Goal: Task Accomplishment & Management: Manage account settings

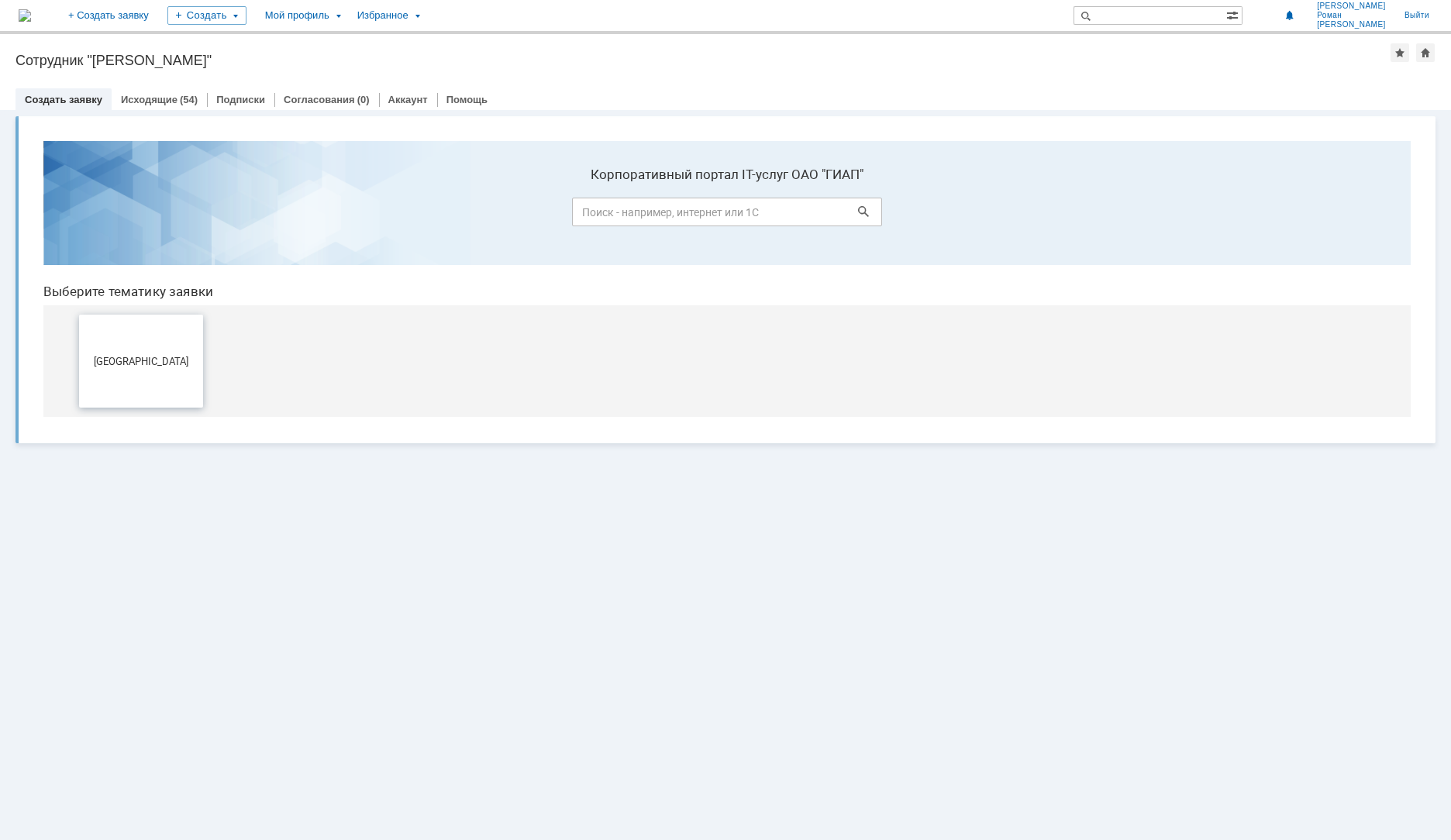
click at [146, 337] on button "[GEOGRAPHIC_DATA]" at bounding box center [141, 362] width 124 height 93
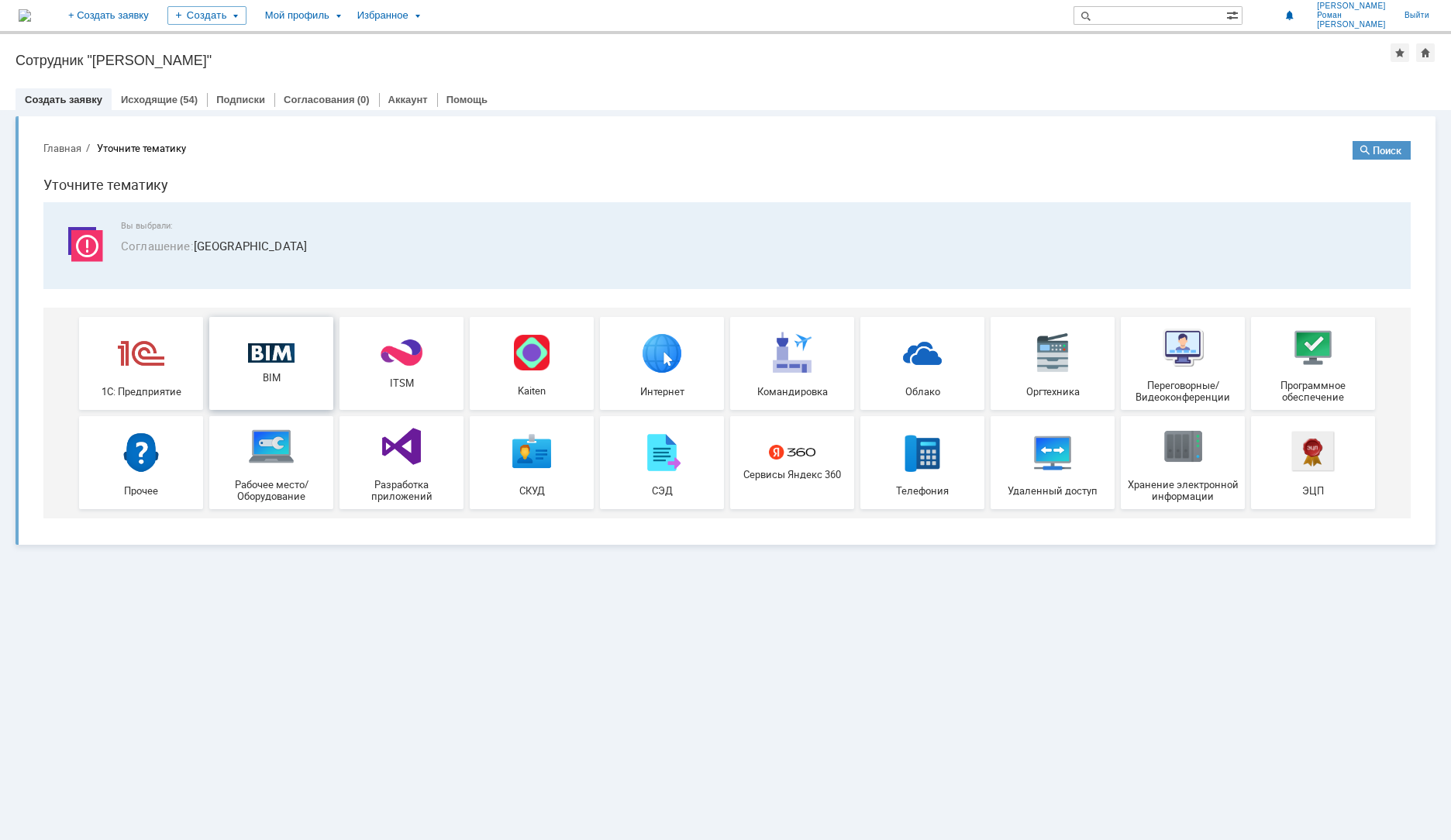
click at [268, 381] on span "BIM" at bounding box center [271, 378] width 115 height 12
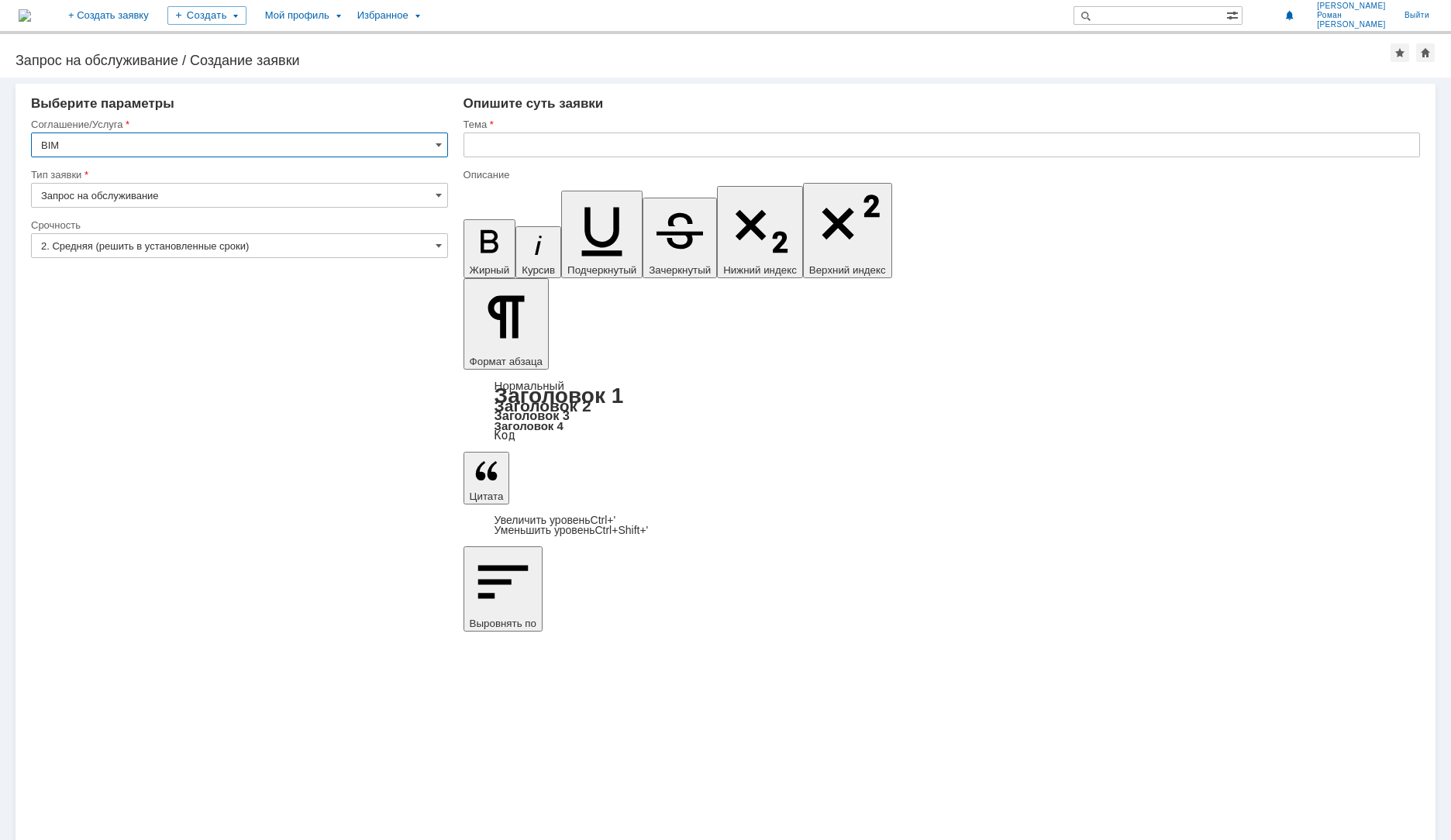
click at [508, 151] on input "text" at bounding box center [941, 145] width 956 height 25
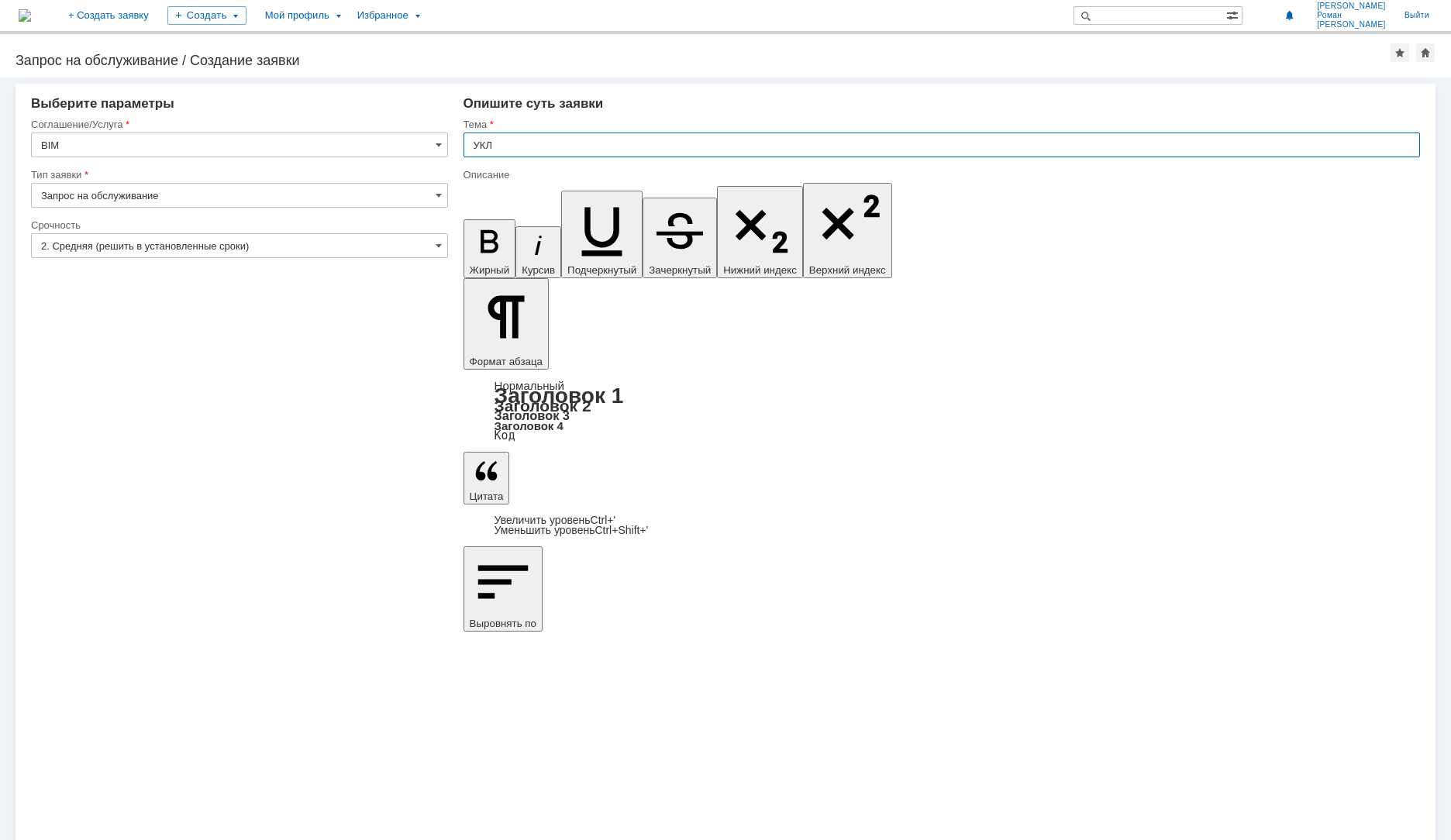
type input "УКЛ"
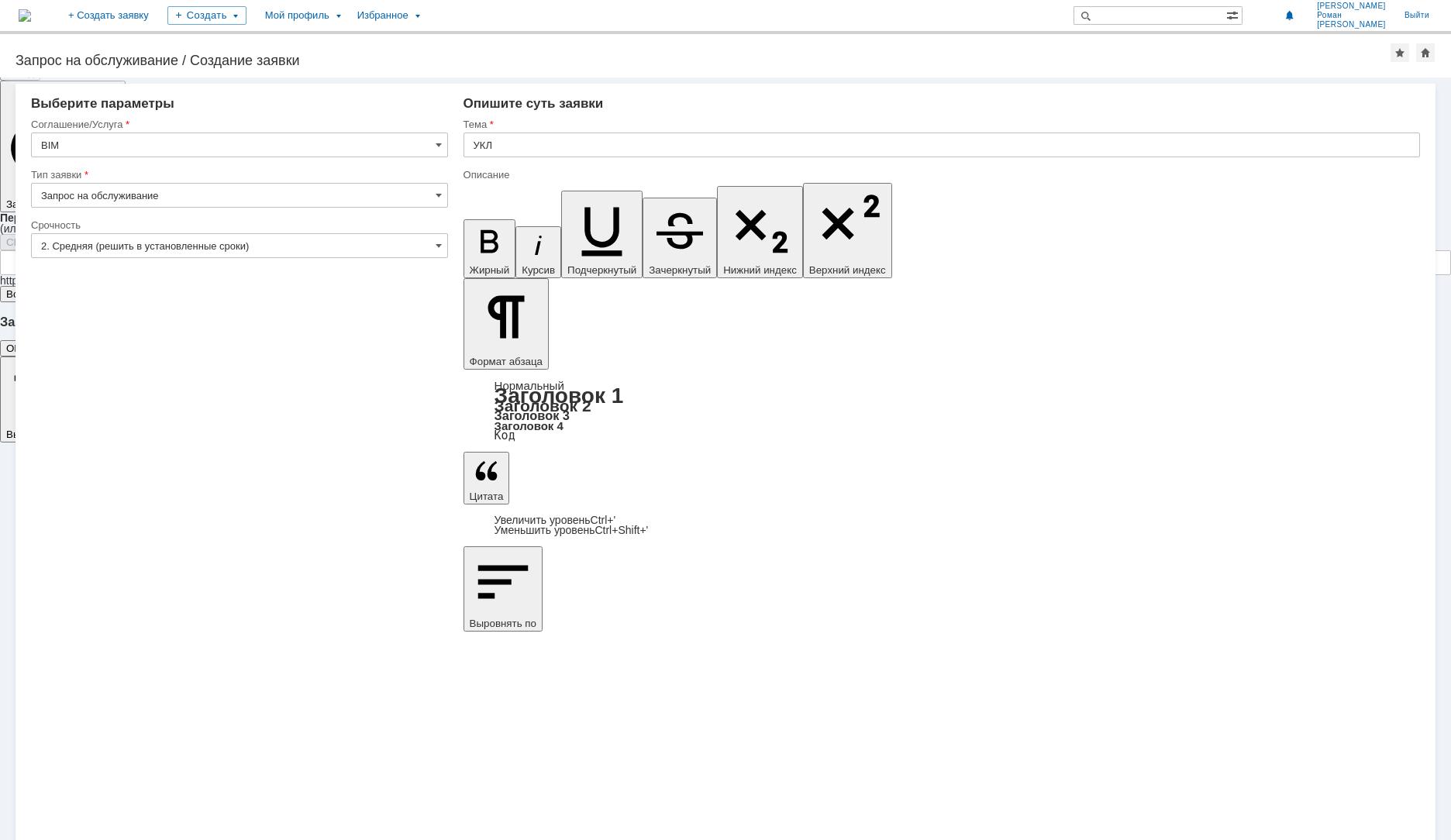
scroll to position [101, 0]
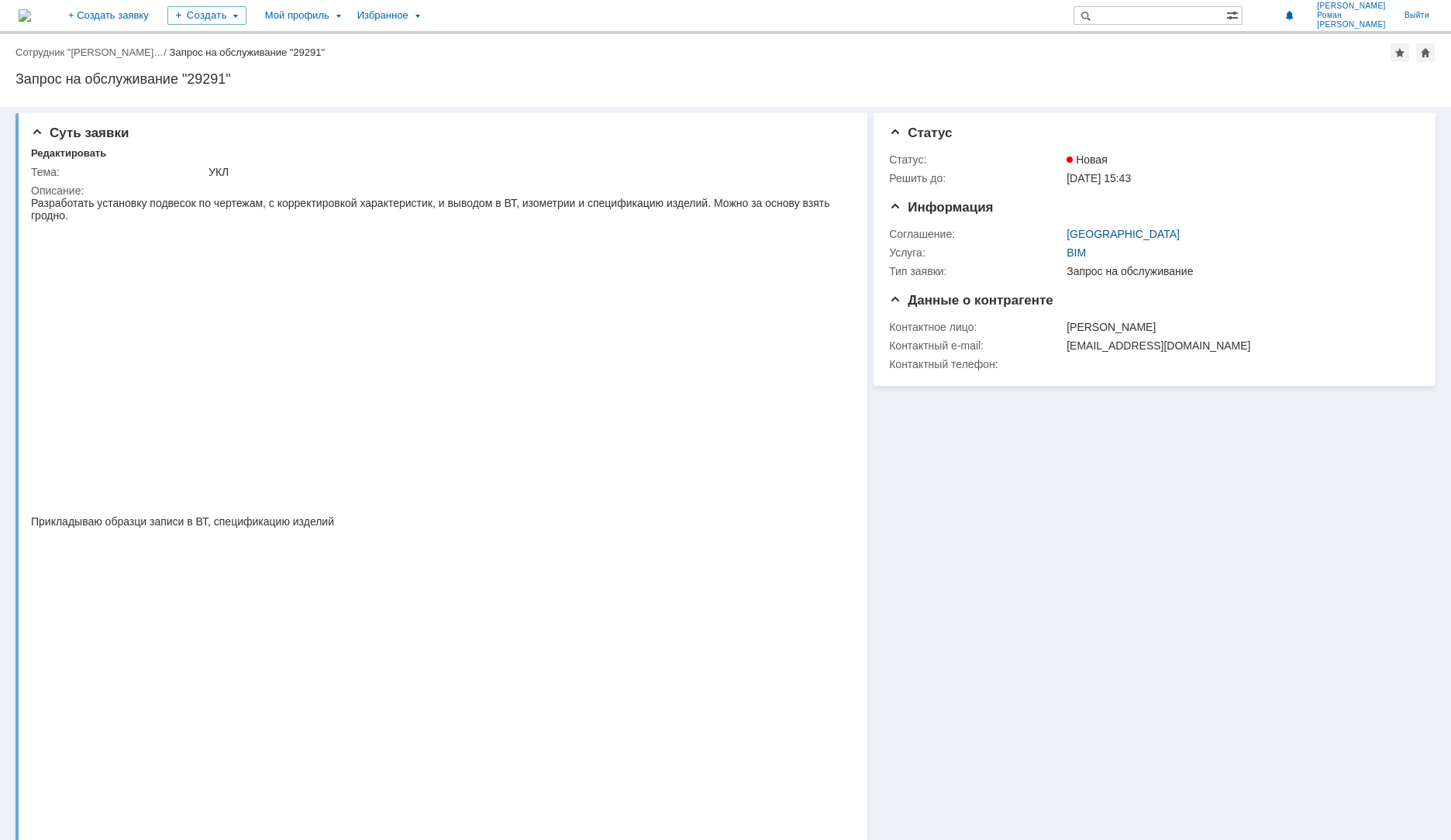
scroll to position [77, 0]
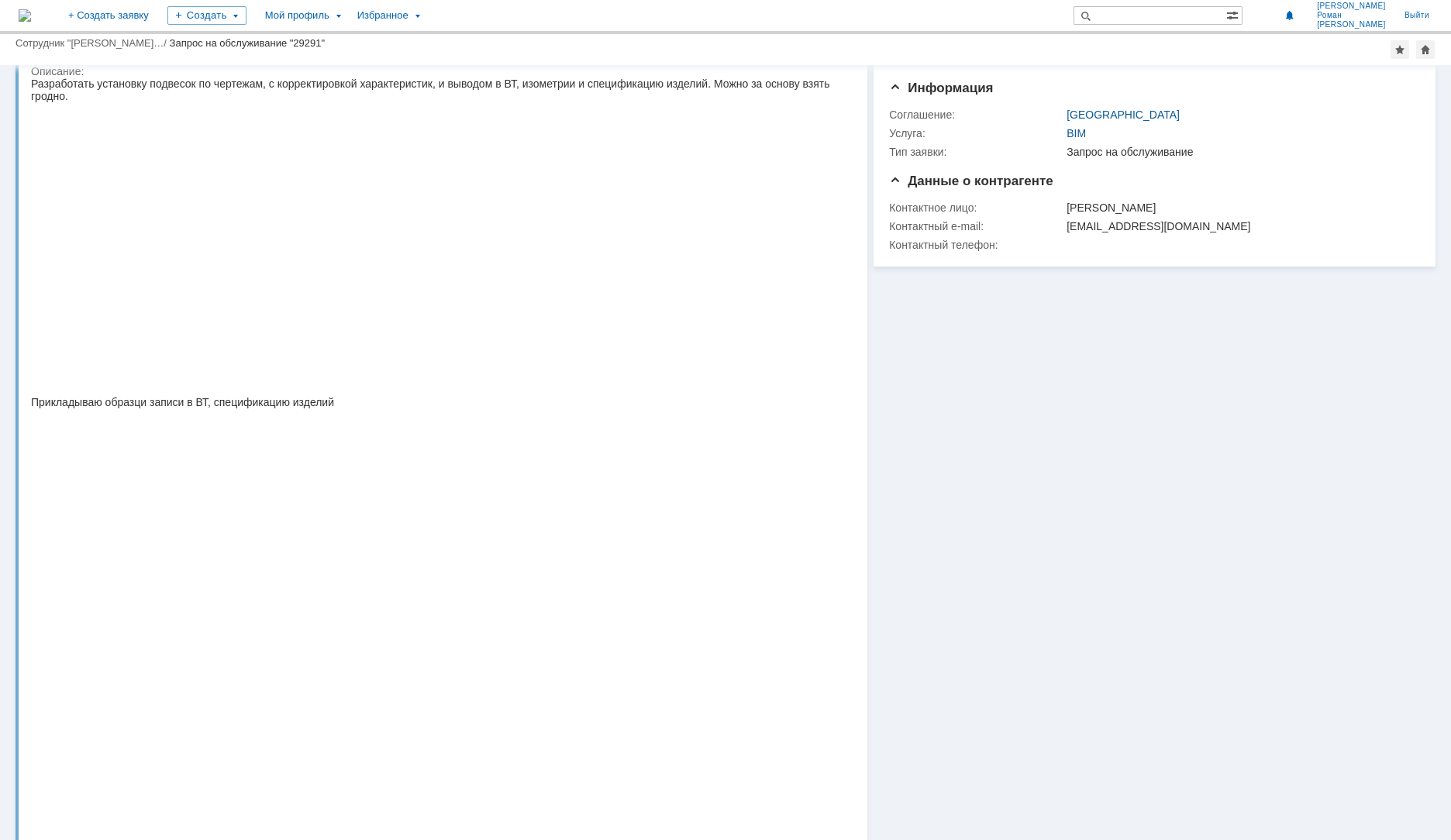
click at [319, 536] on img at bounding box center [303, 508] width 544 height 199
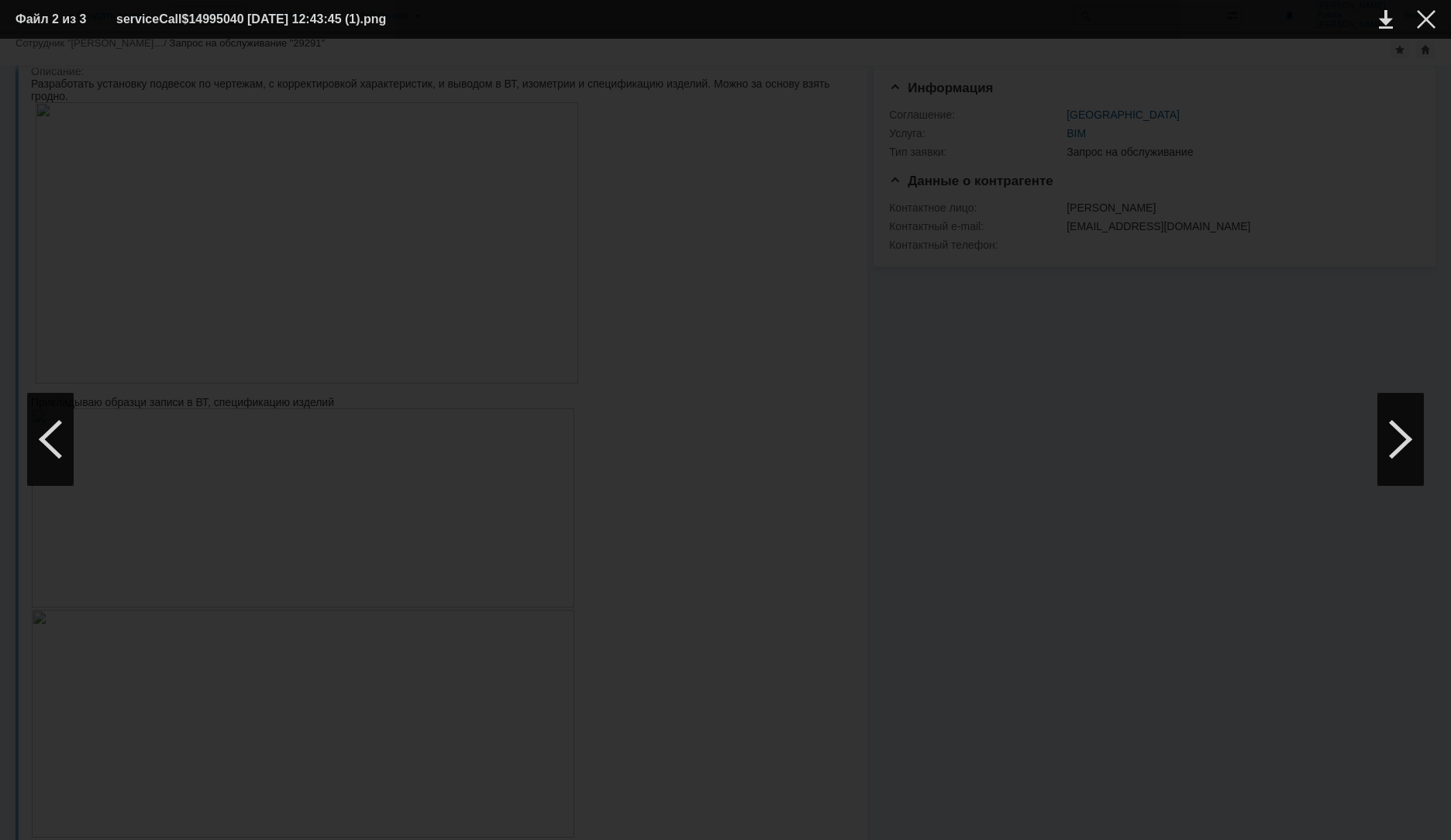
click at [470, 668] on div at bounding box center [725, 439] width 1420 height 770
click at [1429, 18] on div at bounding box center [1426, 18] width 18 height 18
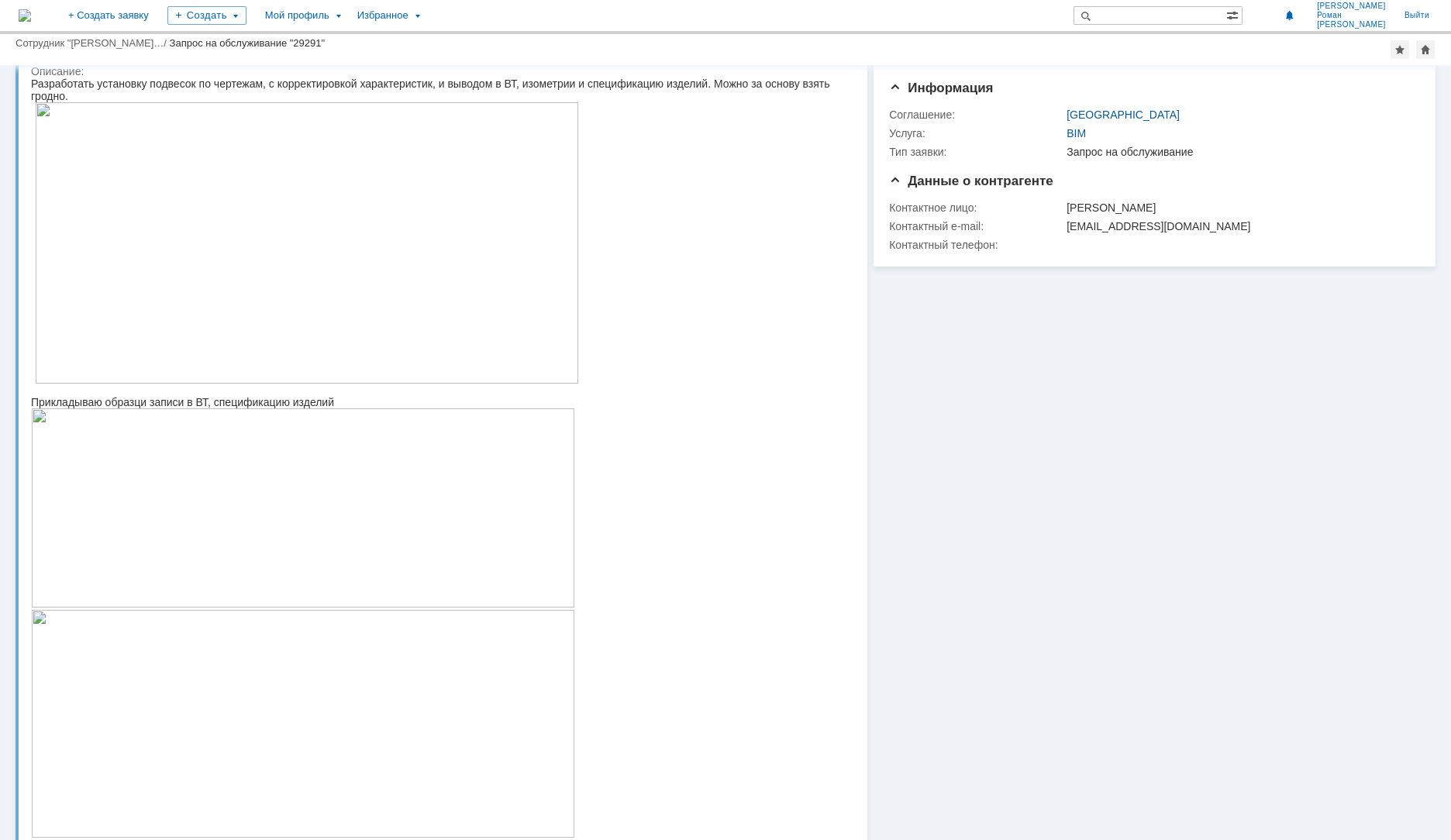
click at [265, 665] on img at bounding box center [303, 724] width 544 height 228
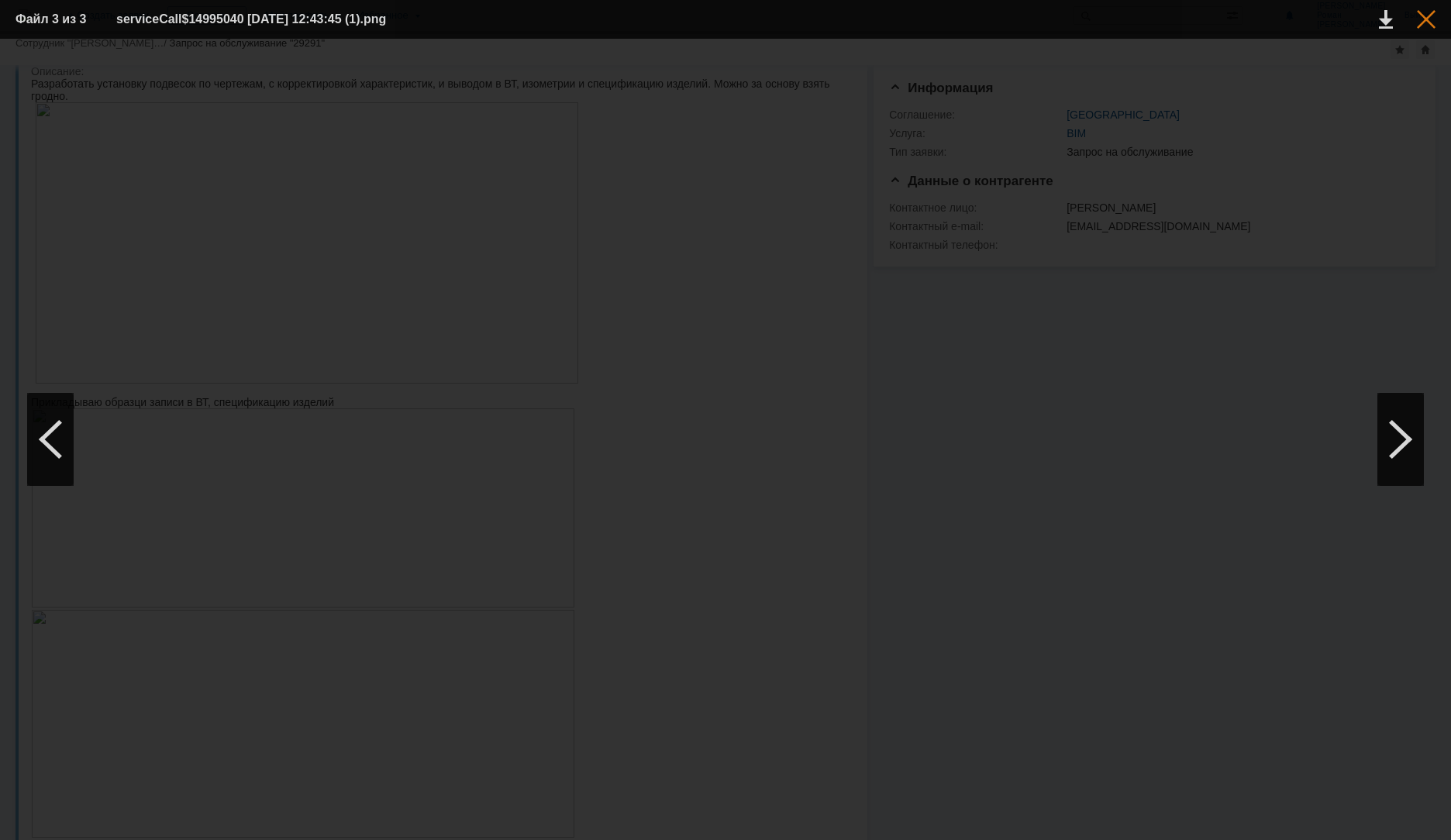
click at [1433, 19] on div at bounding box center [1426, 18] width 18 height 18
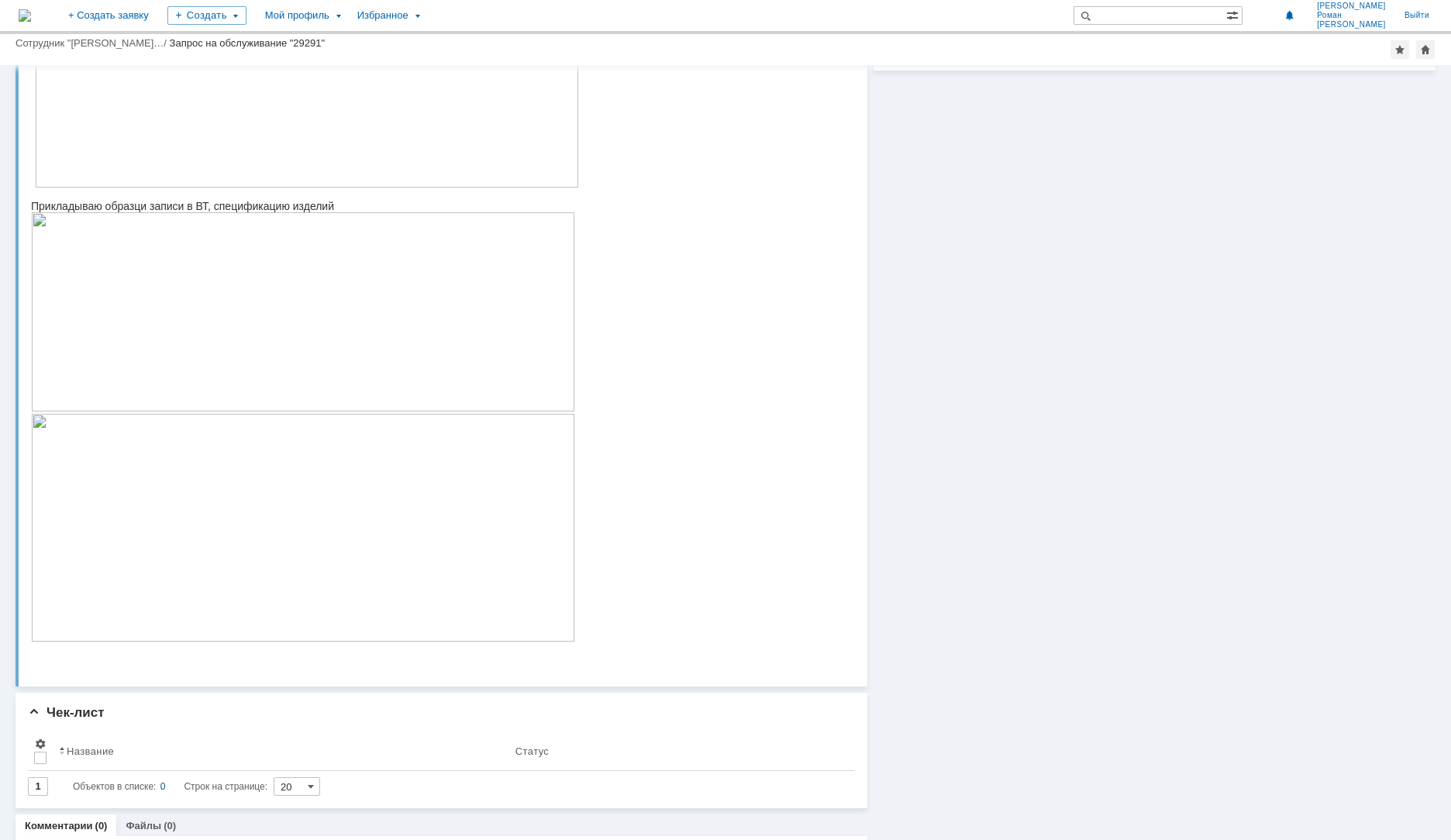
scroll to position [139, 0]
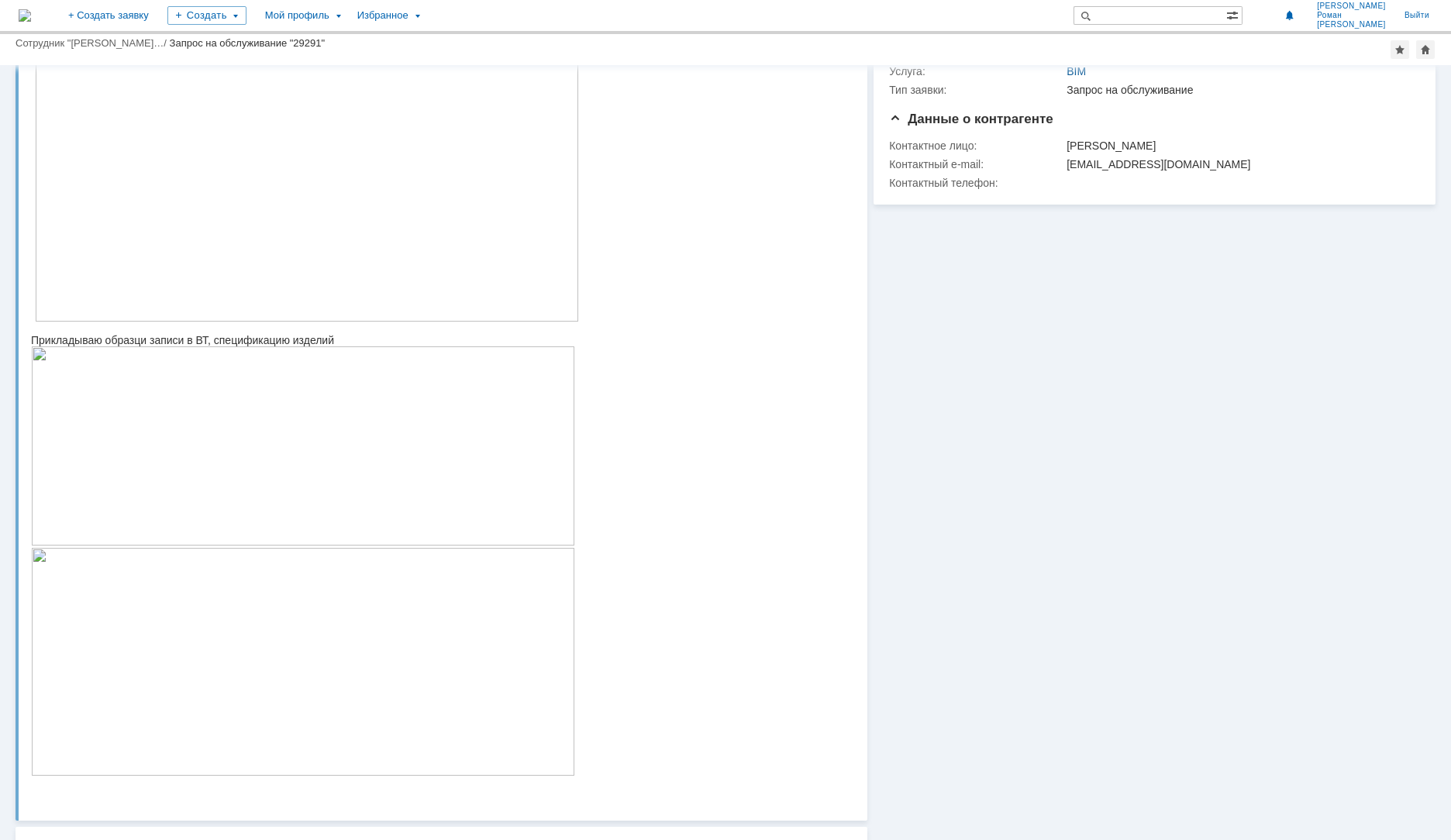
click at [274, 488] on img at bounding box center [303, 446] width 544 height 199
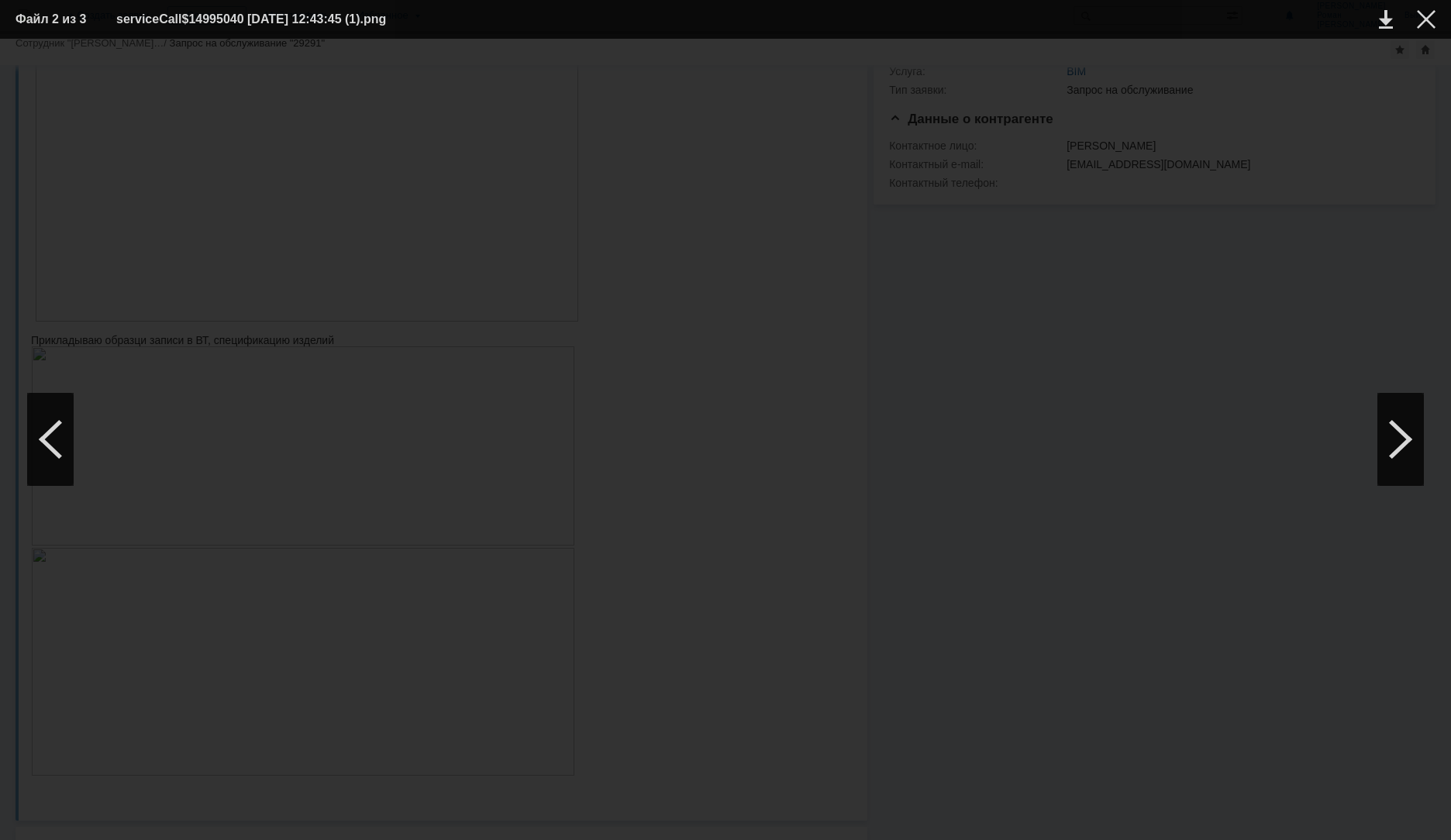
click at [595, 690] on div at bounding box center [725, 439] width 1420 height 770
click at [1430, 17] on div at bounding box center [1426, 18] width 18 height 18
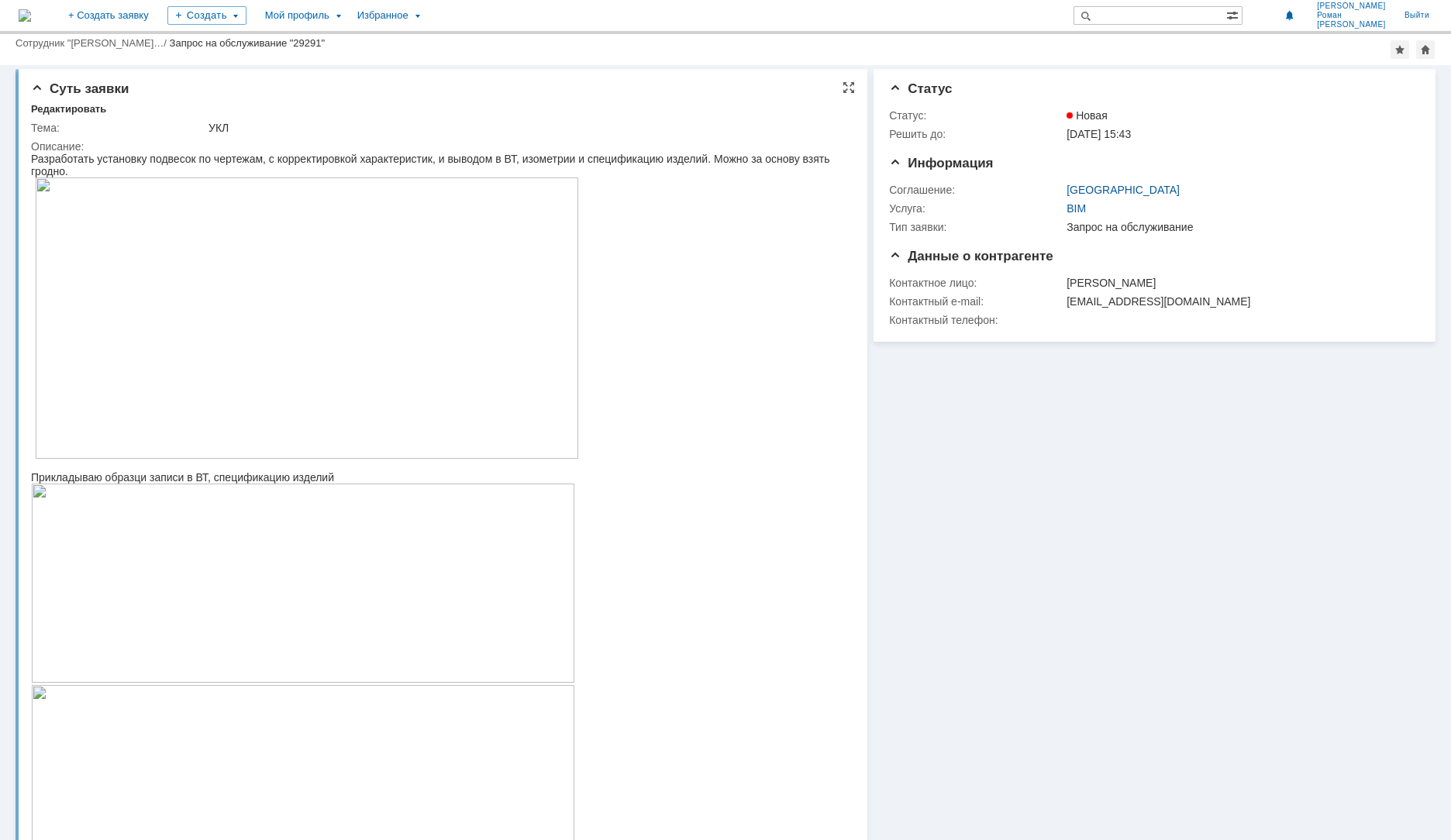
scroll to position [0, 0]
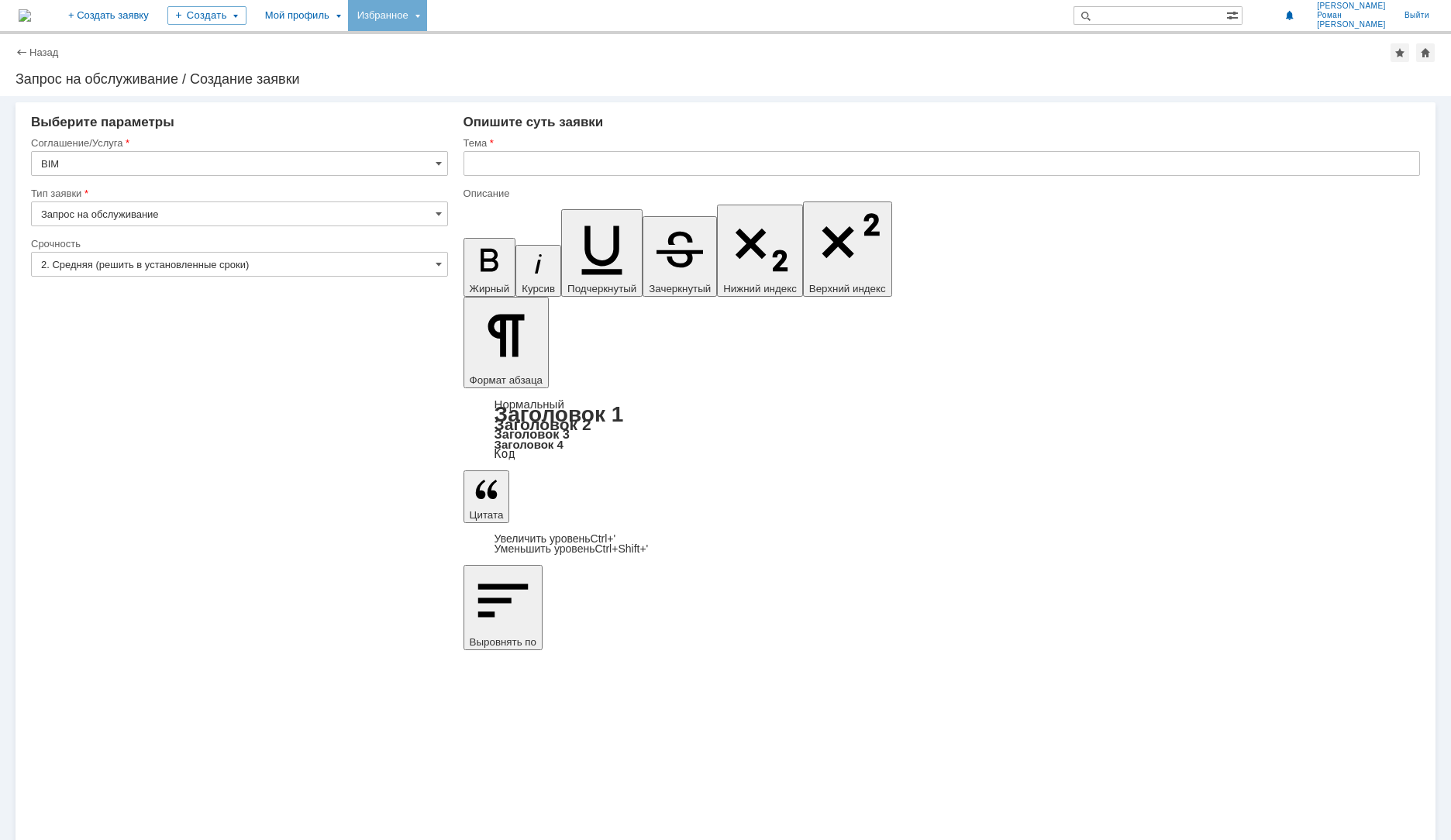
click at [427, 22] on div "Избранное" at bounding box center [388, 15] width 79 height 31
click at [348, 11] on div "Мой профиль" at bounding box center [302, 15] width 92 height 31
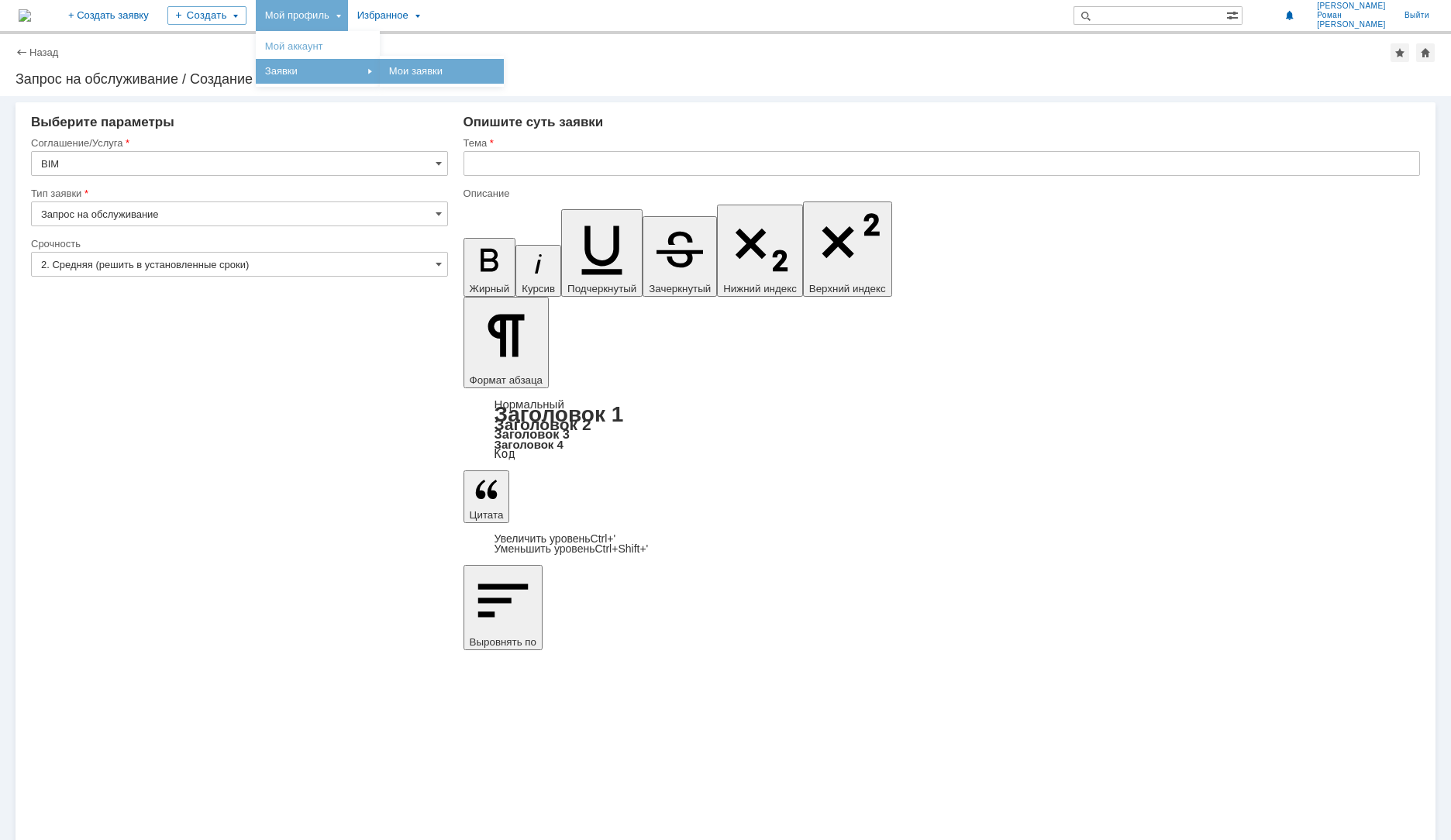
click at [463, 71] on link "Мои заявки" at bounding box center [442, 71] width 118 height 18
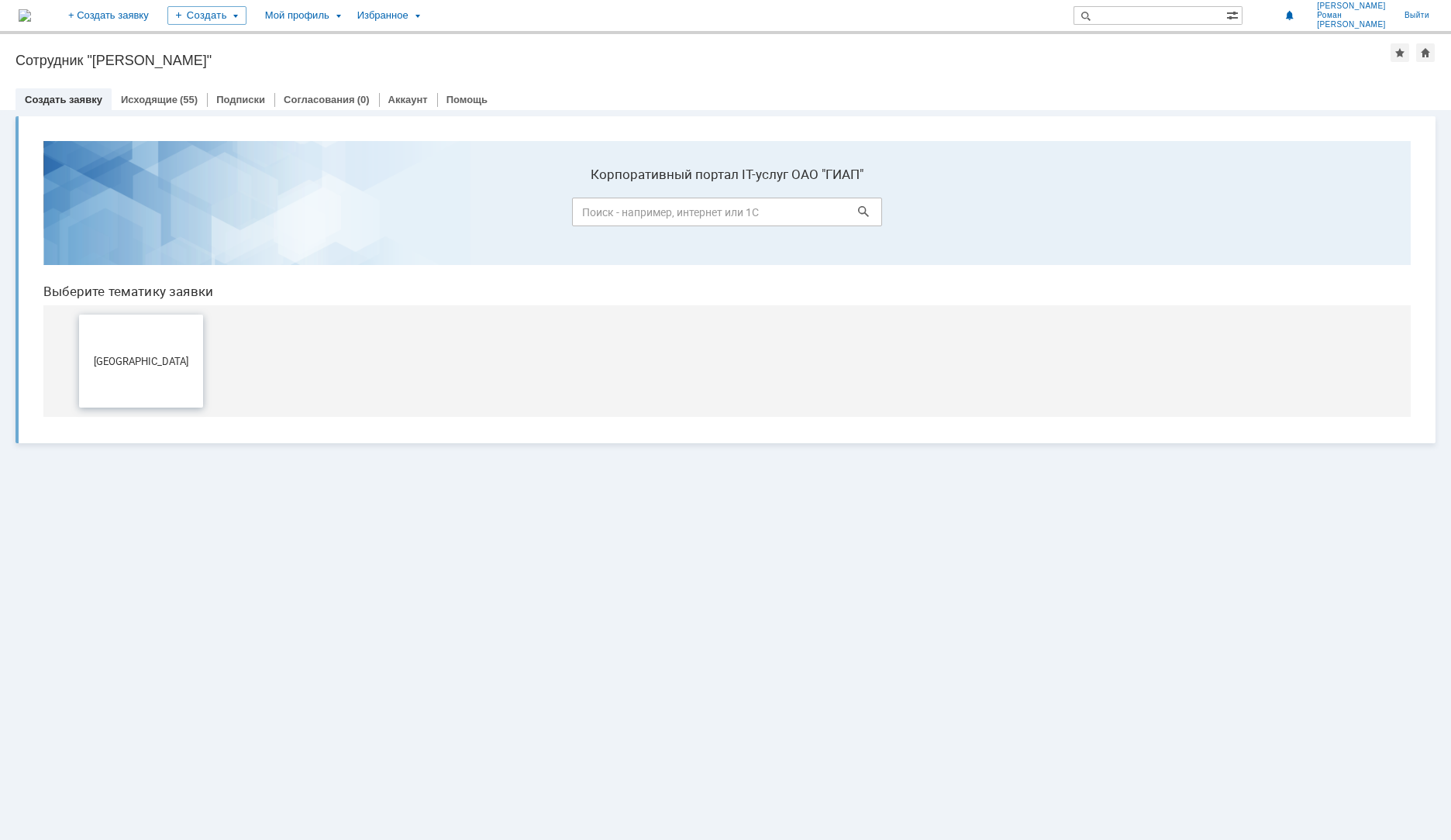
click at [181, 359] on span "[GEOGRAPHIC_DATA]" at bounding box center [141, 361] width 115 height 12
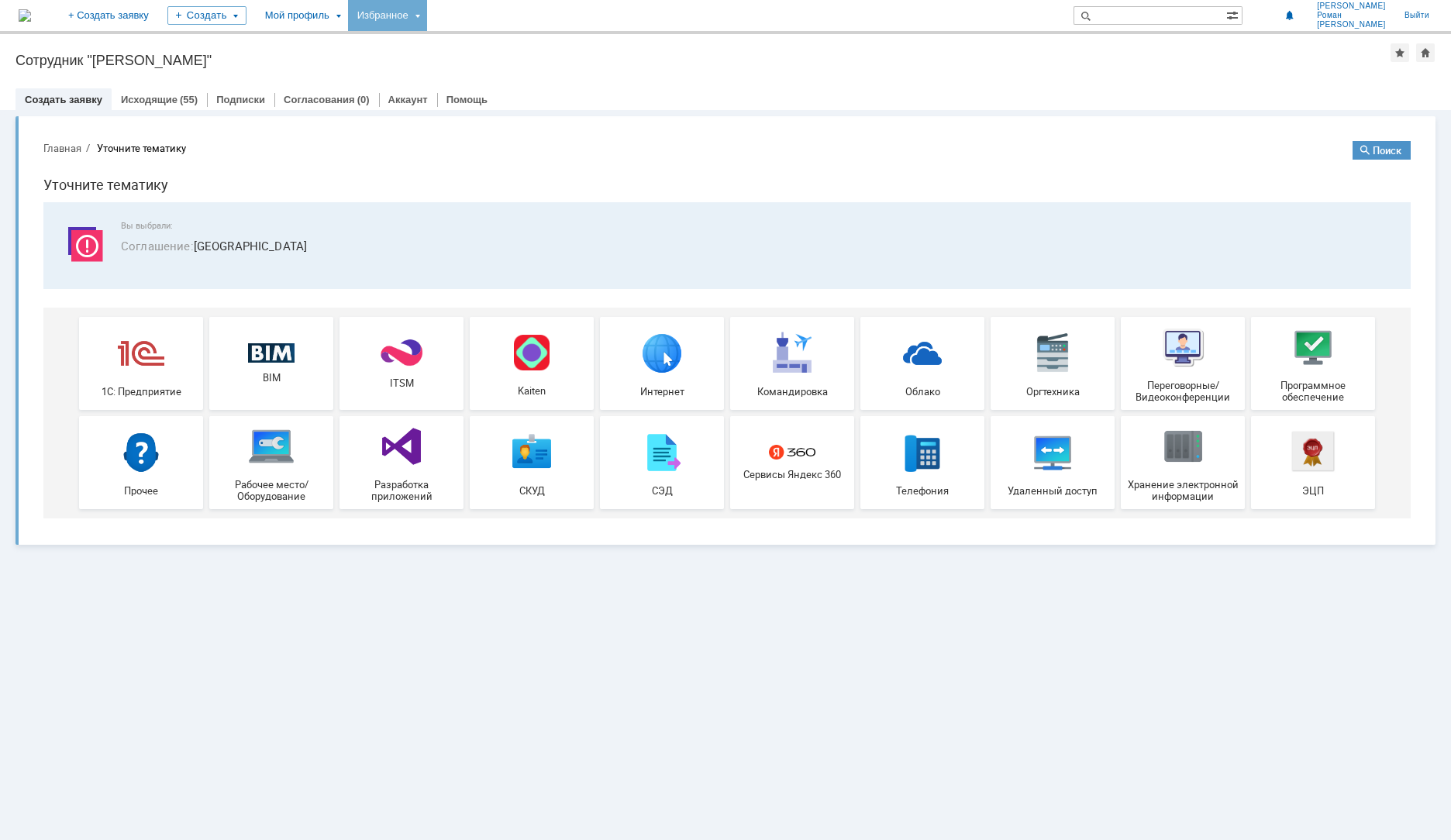
click at [427, 8] on div "Избранное" at bounding box center [388, 15] width 79 height 31
click at [348, 17] on div "Мой профиль" at bounding box center [302, 15] width 92 height 31
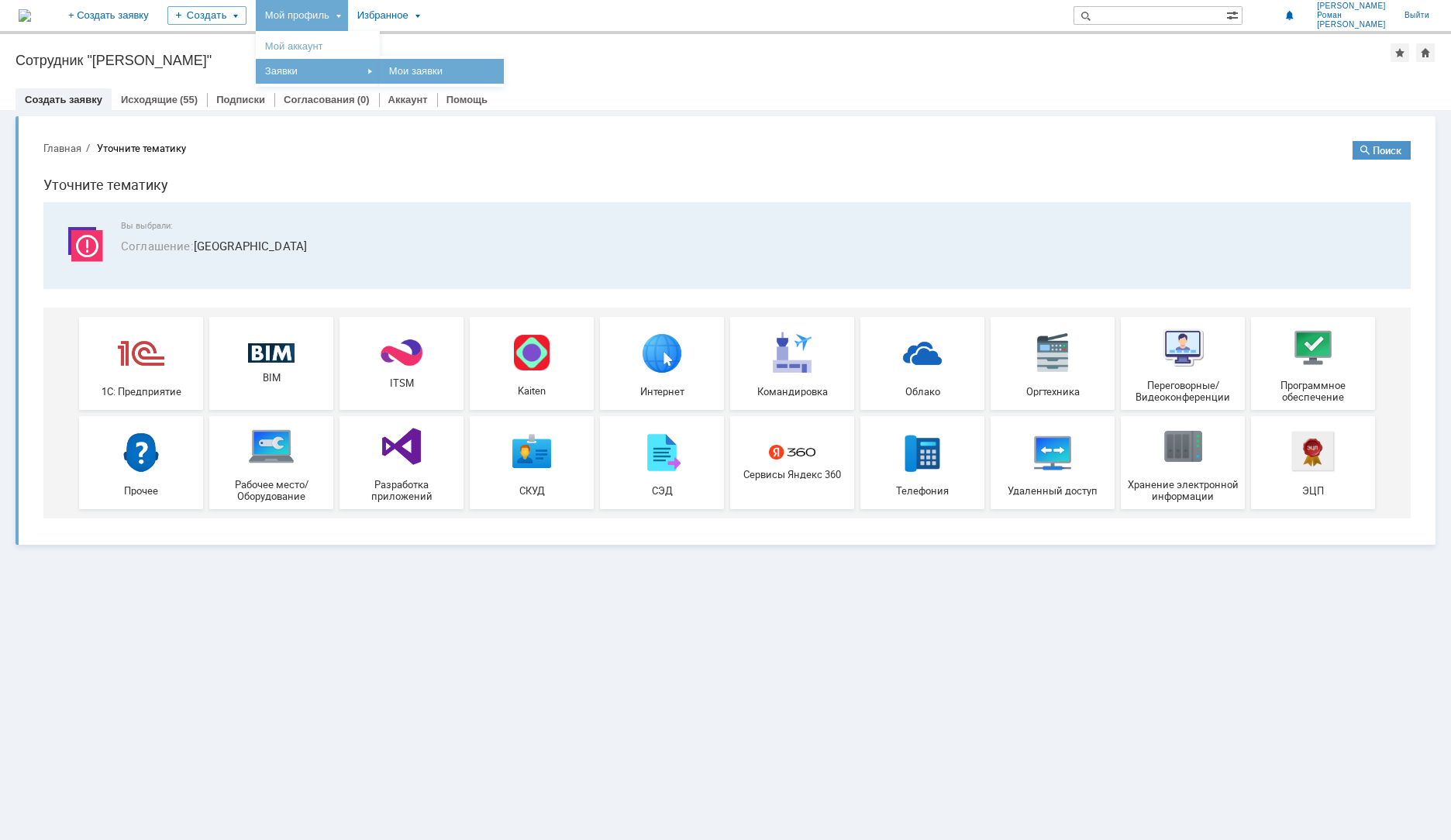
click at [468, 71] on link "Мои заявки" at bounding box center [442, 71] width 118 height 18
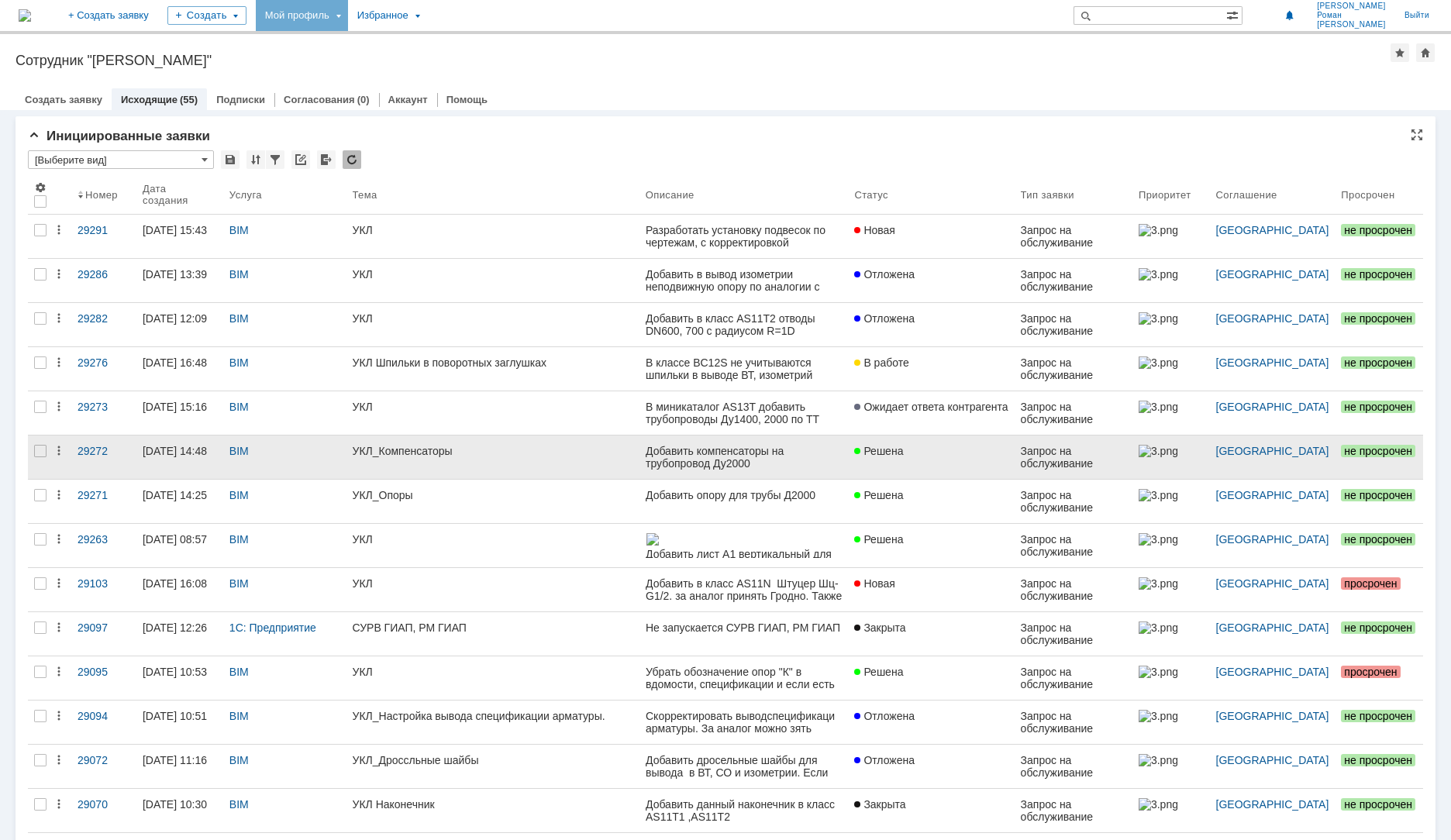
click at [494, 462] on link "УКЛ_Компенсаторы" at bounding box center [492, 457] width 293 height 43
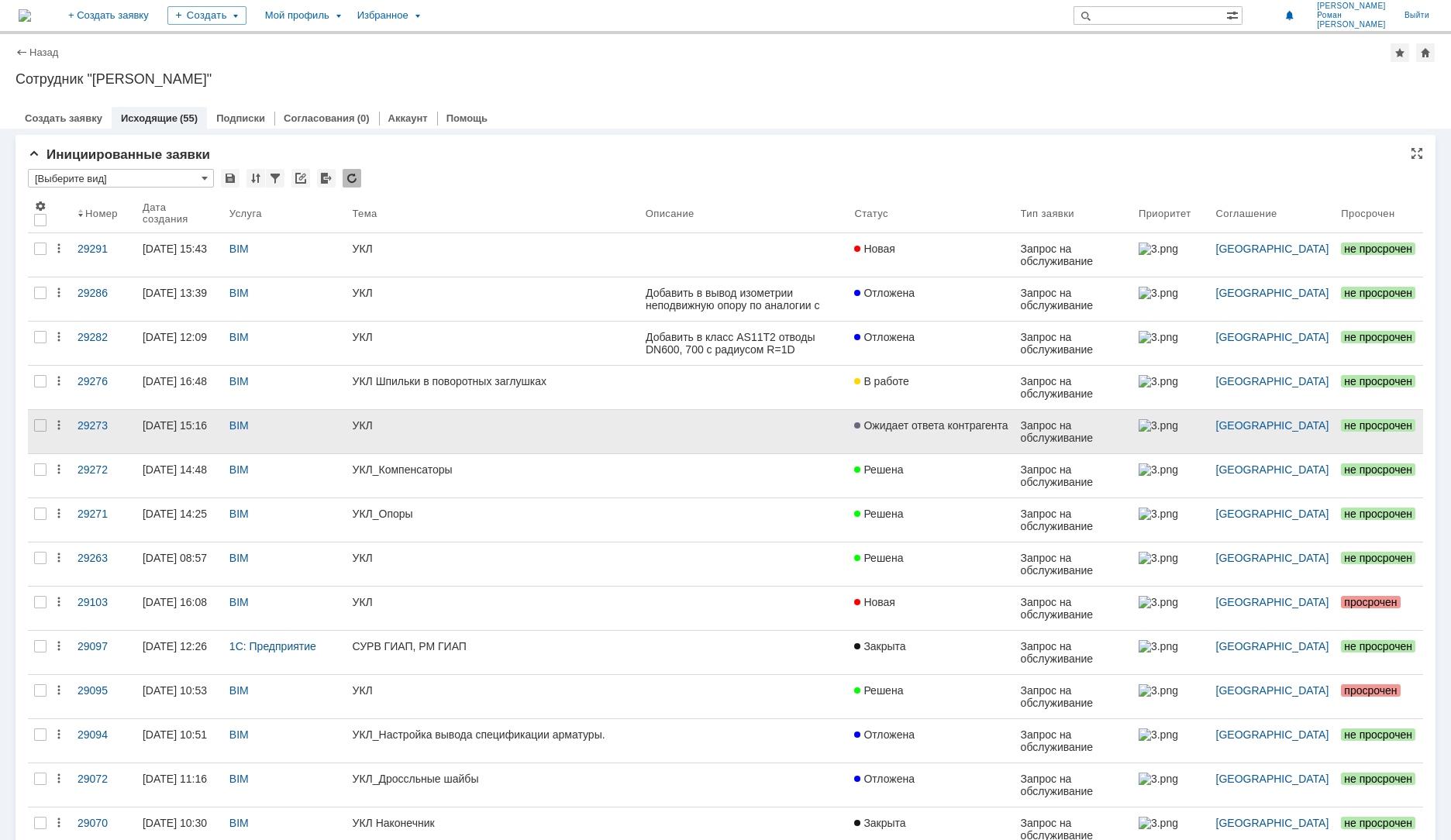
click at [459, 426] on div "УКЛ" at bounding box center [493, 425] width 280 height 13
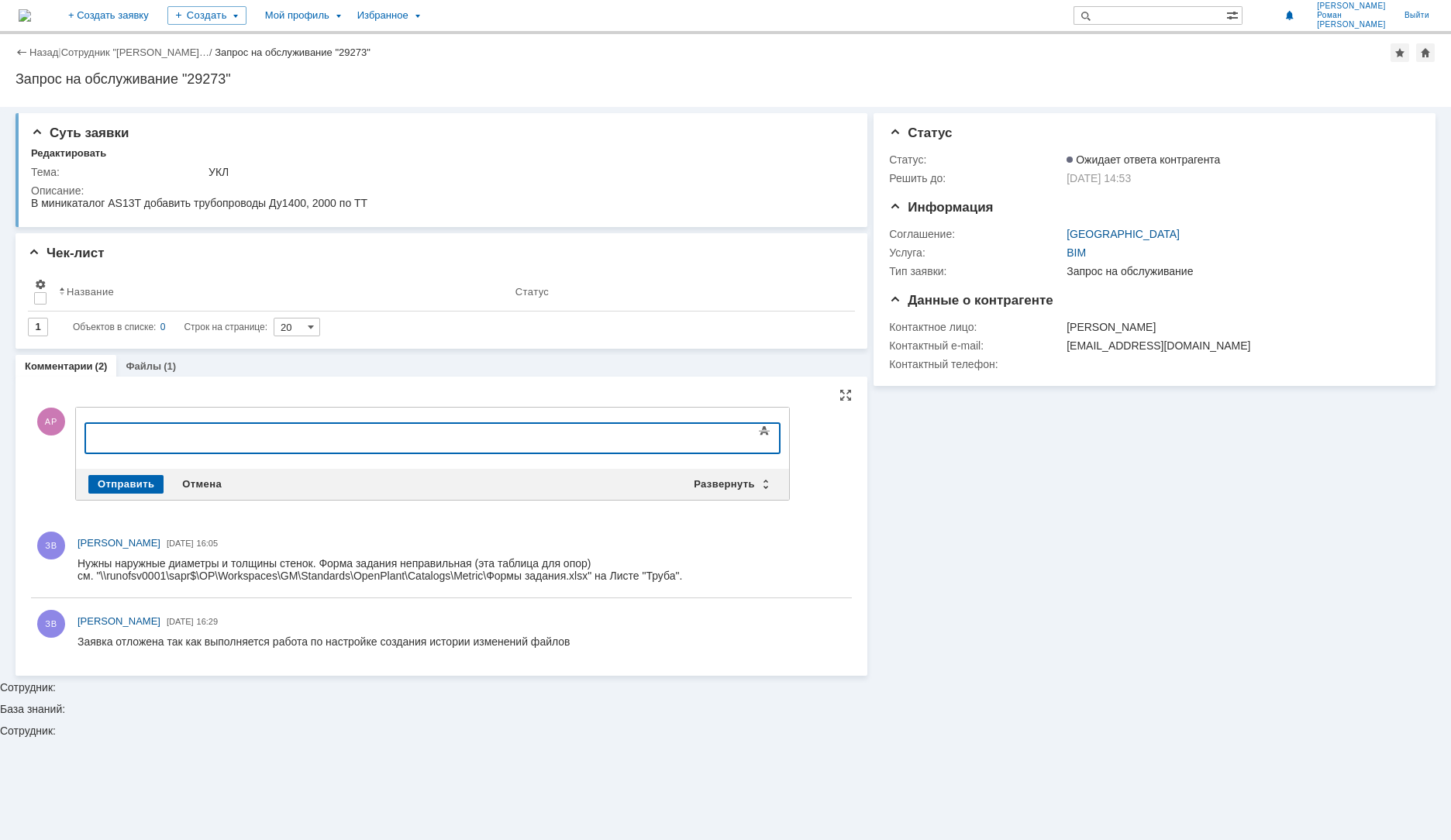
click at [186, 434] on div at bounding box center [212, 436] width 220 height 13
click at [182, 439] on div at bounding box center [212, 436] width 220 height 13
click at [308, 432] on div at bounding box center [212, 436] width 220 height 13
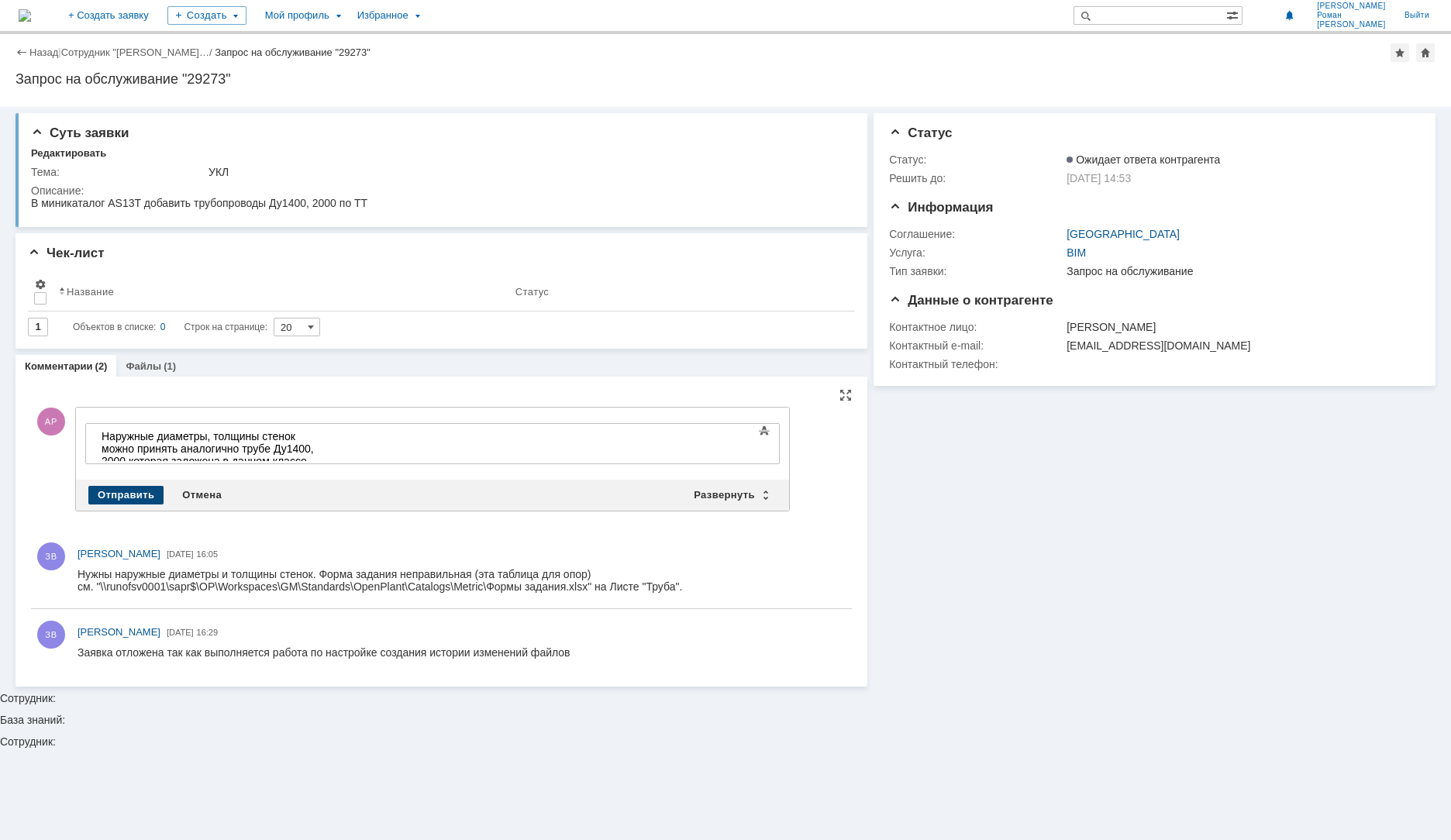
click at [115, 492] on div "Отправить" at bounding box center [126, 495] width 75 height 18
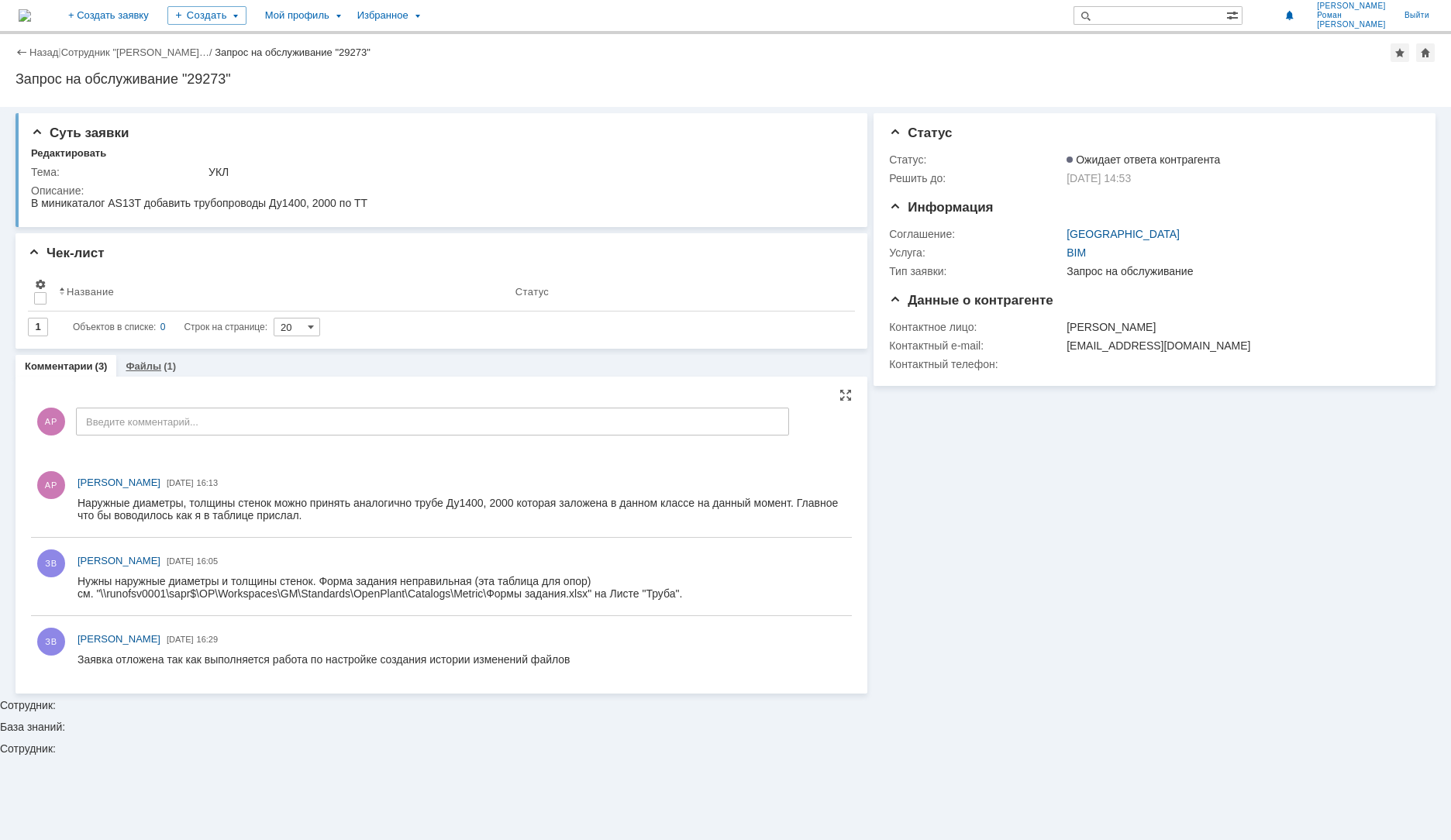
click at [140, 368] on link "Файлы" at bounding box center [143, 366] width 36 height 12
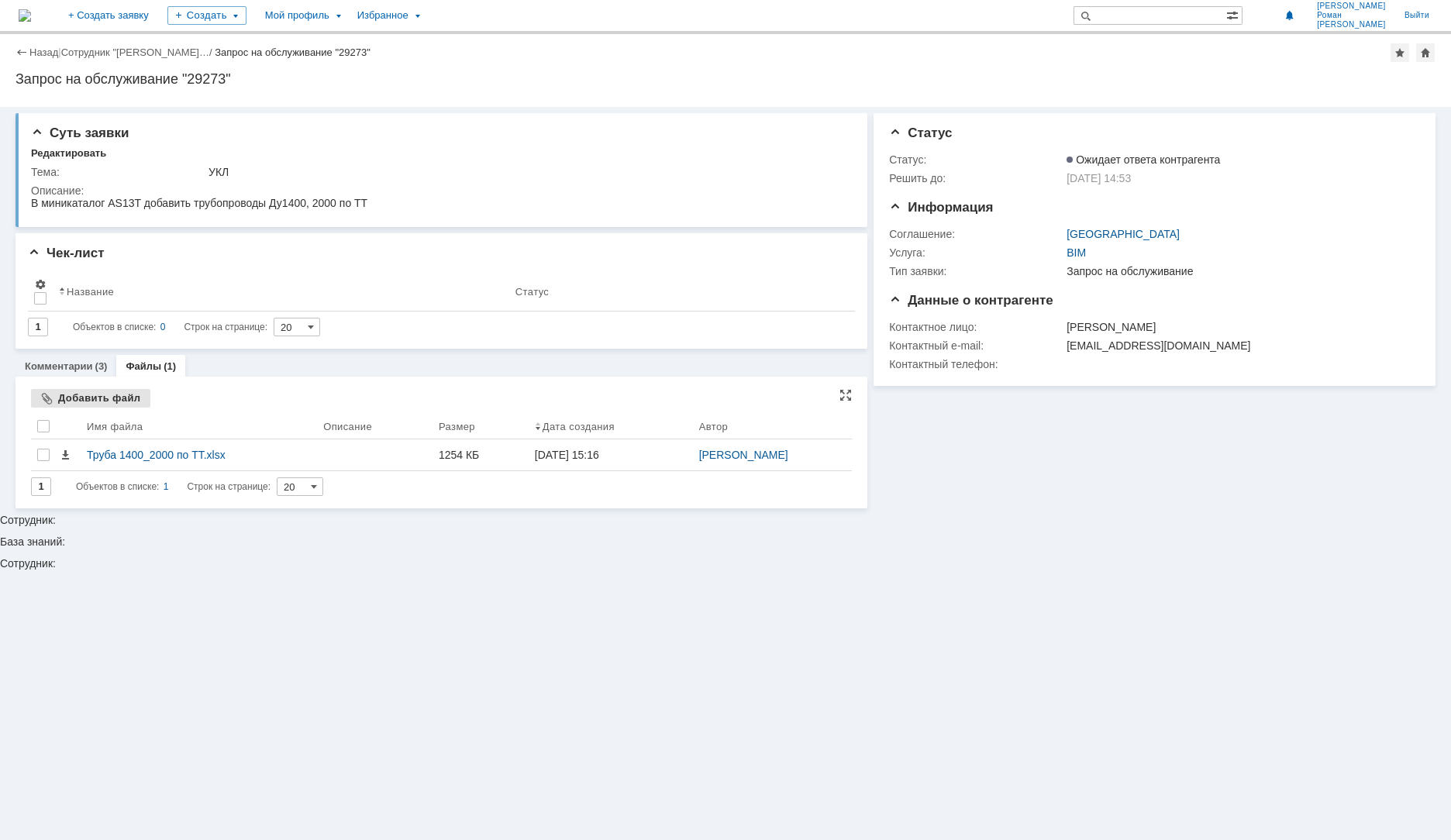
click at [113, 404] on div "Добавить файл" at bounding box center [90, 397] width 119 height 18
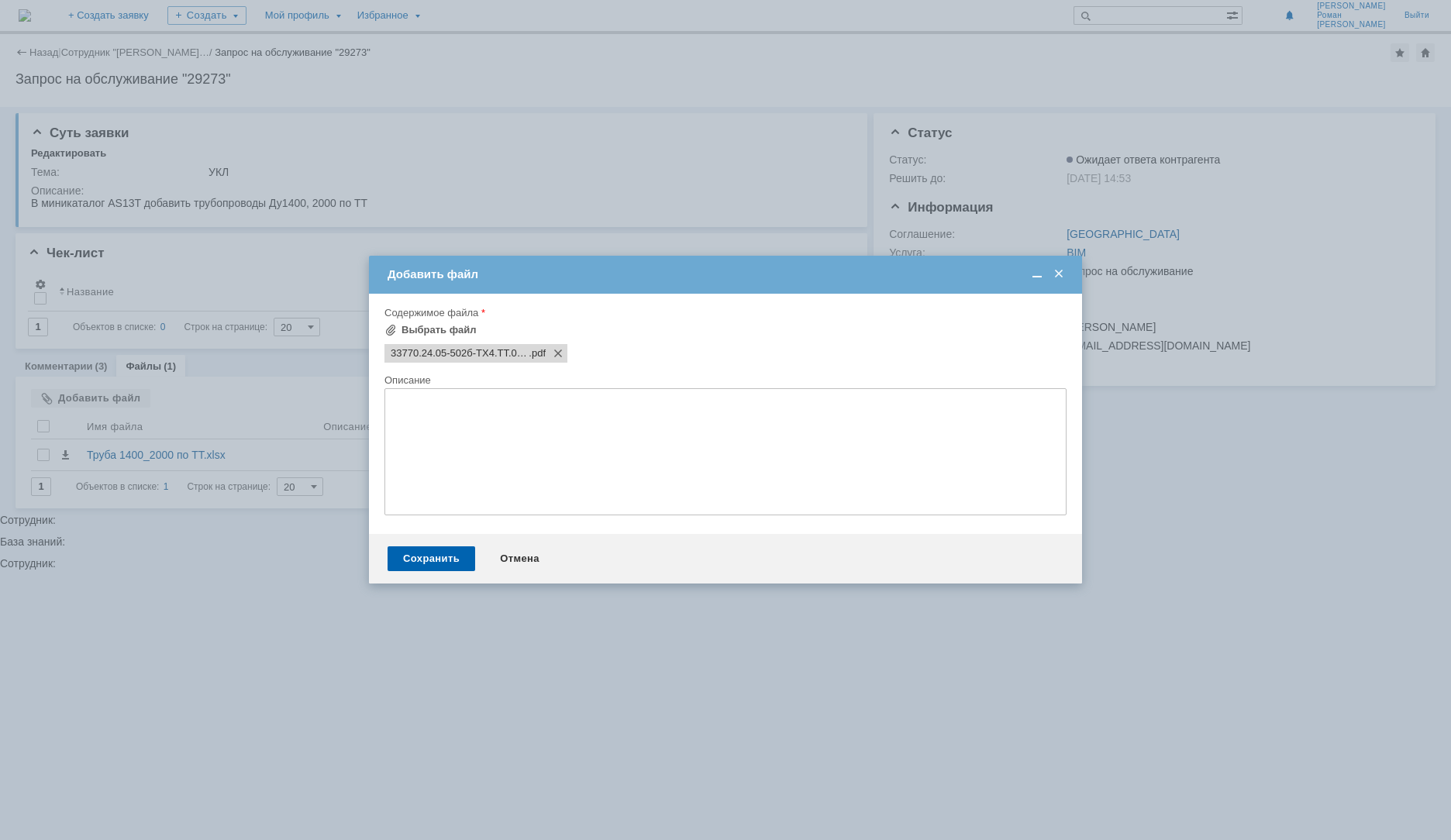
click at [624, 428] on textarea at bounding box center [726, 451] width 682 height 127
type textarea "вот есть такой ТТ и в нем нету и"
click at [595, 430] on textarea "вот есть такой ТТ и в нем нету и" at bounding box center [726, 451] width 682 height 127
drag, startPoint x: 604, startPoint y: 415, endPoint x: 319, endPoint y: 414, distance: 285.0
click at [319, 414] on body "Идет загрузка, пожалуйста, подождите. На домашнюю + Создать заявку Создать Мой …" at bounding box center [725, 420] width 1451 height 840
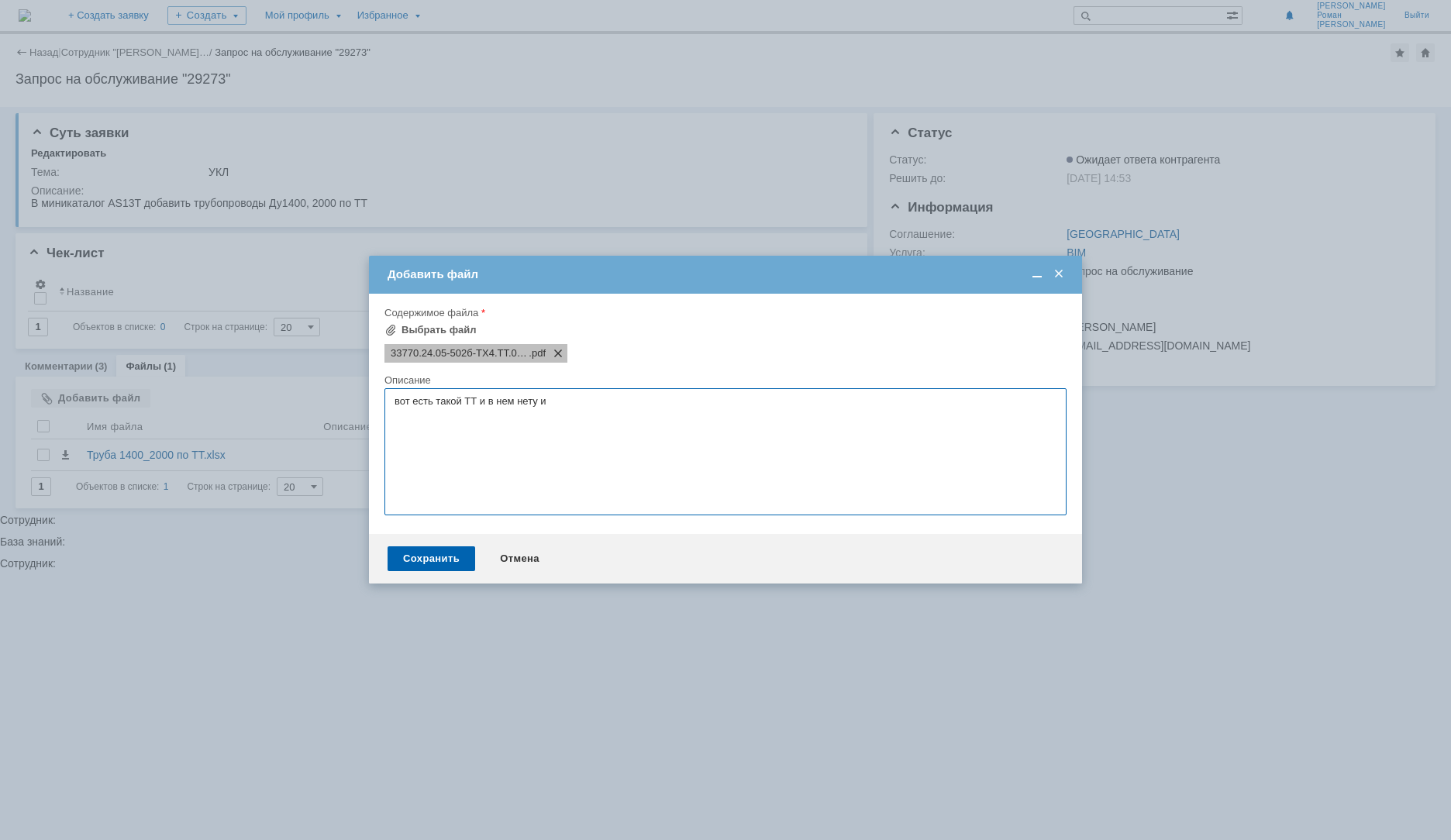
click at [557, 353] on span at bounding box center [554, 353] width 18 height 13
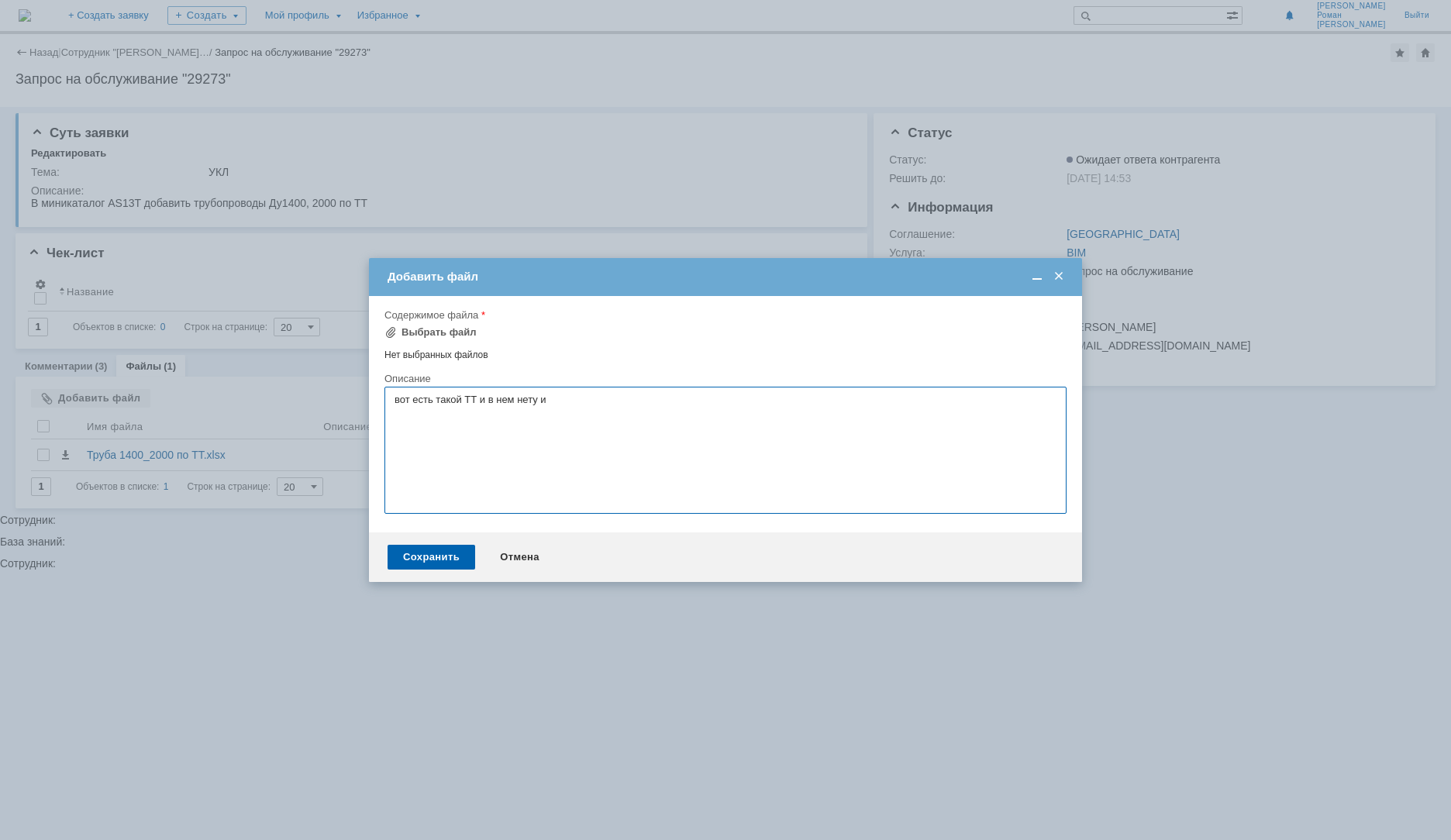
drag, startPoint x: 563, startPoint y: 404, endPoint x: 328, endPoint y: 386, distance: 235.7
click at [328, 386] on body "Идет загрузка, пожалуйста, подождите. На домашнюю + Создать заявку Создать Мой …" at bounding box center [725, 420] width 1451 height 840
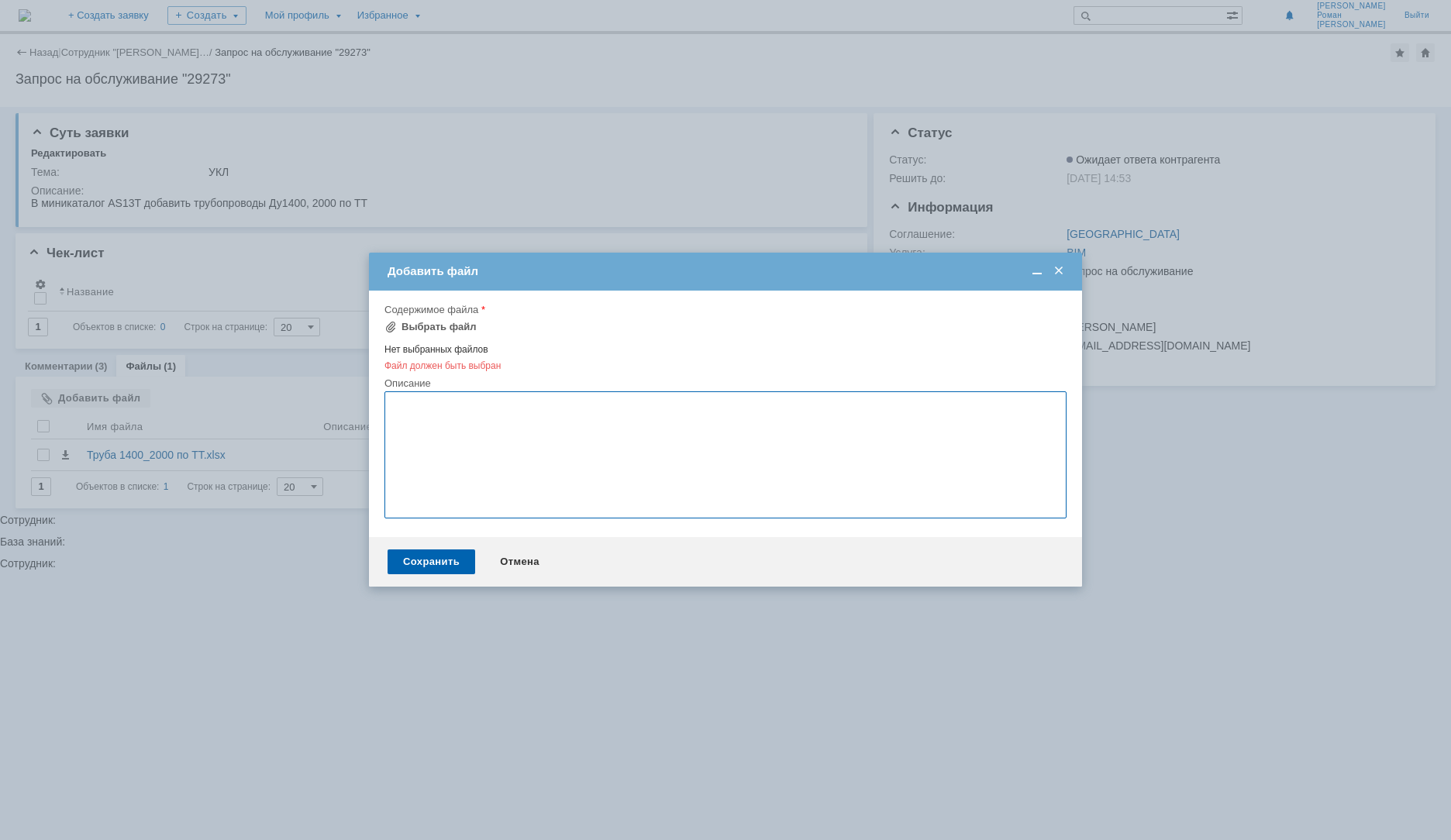
click at [1061, 275] on span at bounding box center [1059, 271] width 15 height 14
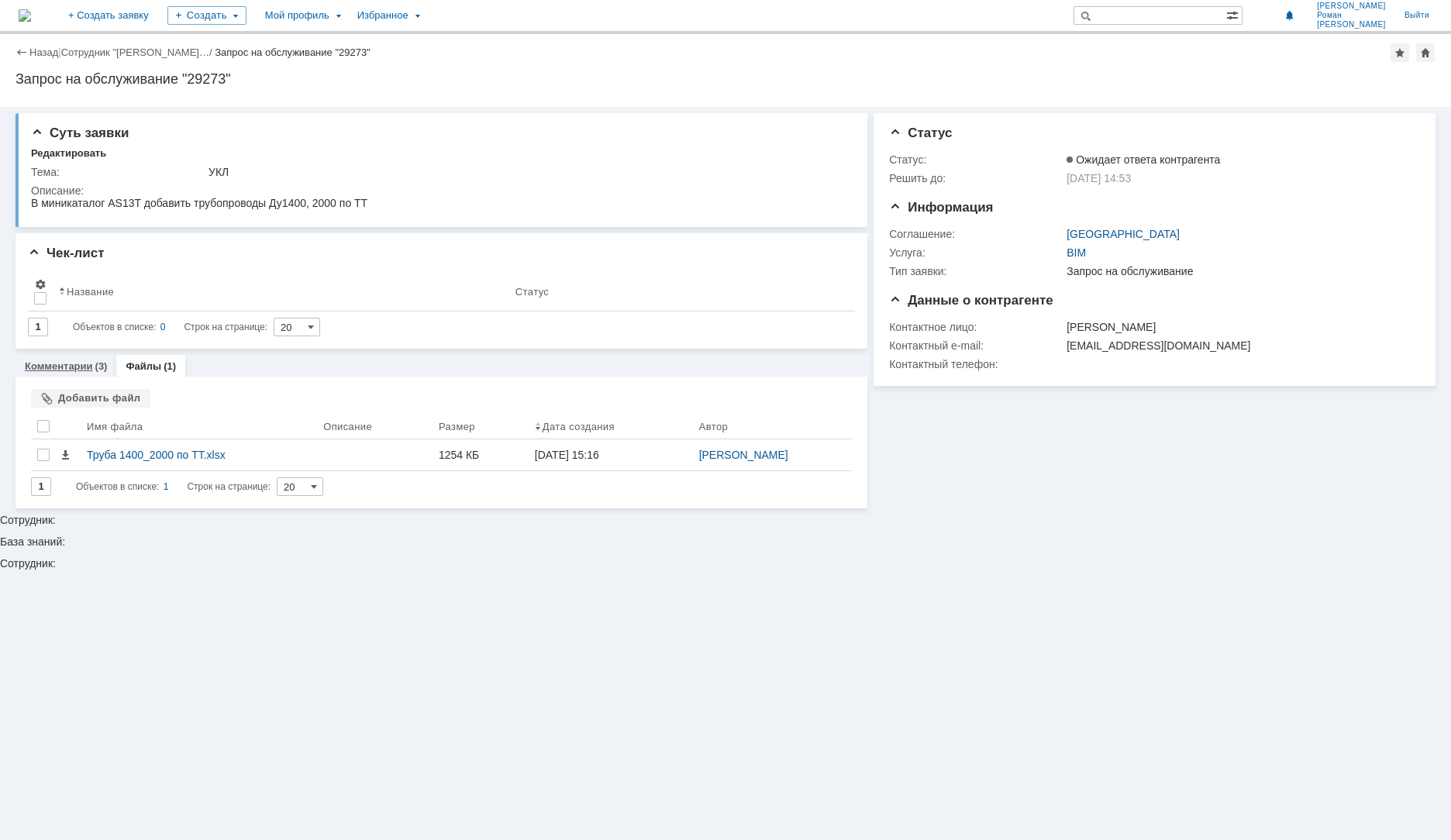
click at [80, 372] on link "Комментарии" at bounding box center [59, 366] width 69 height 12
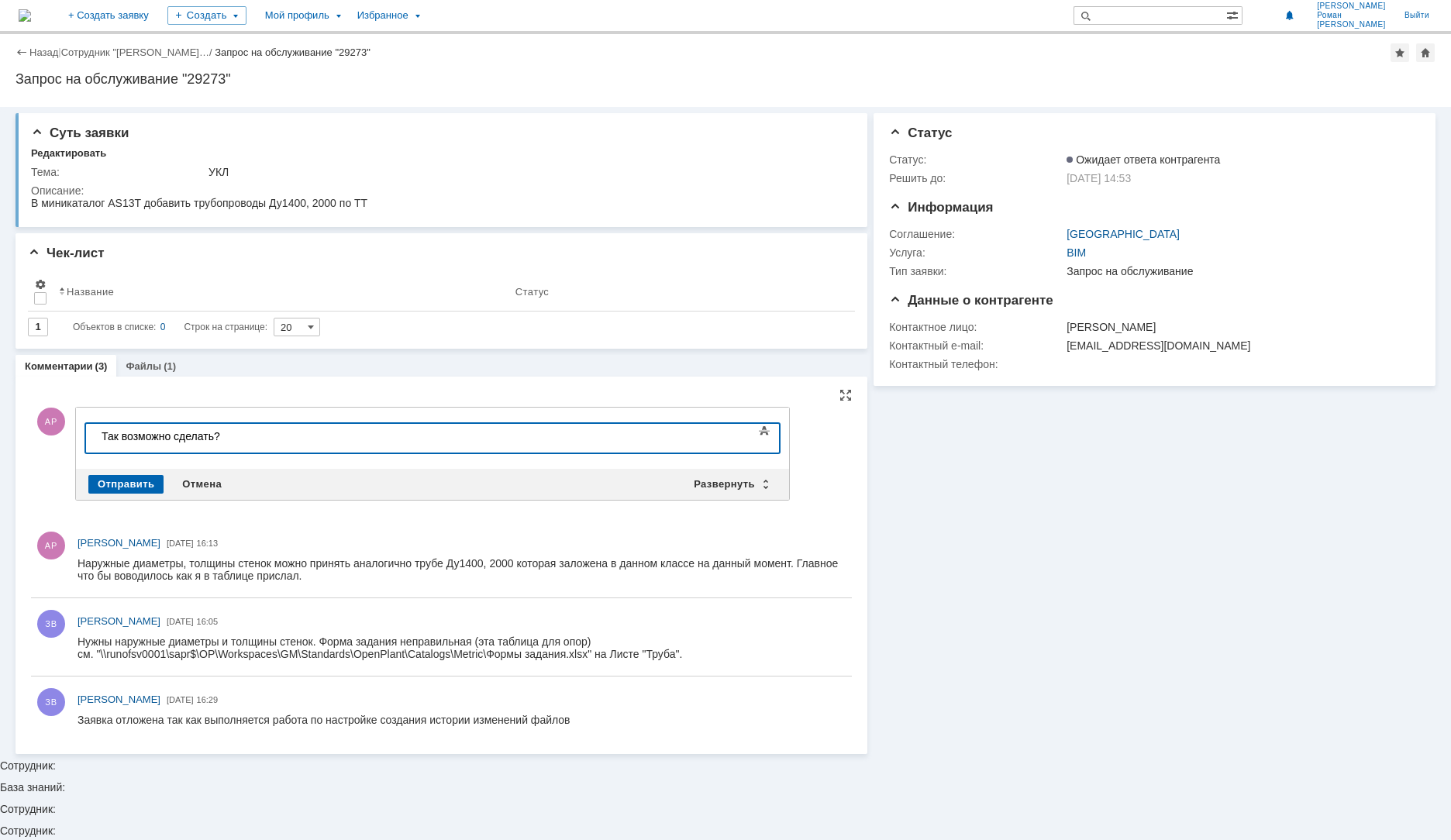
click at [205, 478] on div "Отмена" at bounding box center [202, 483] width 58 height 18
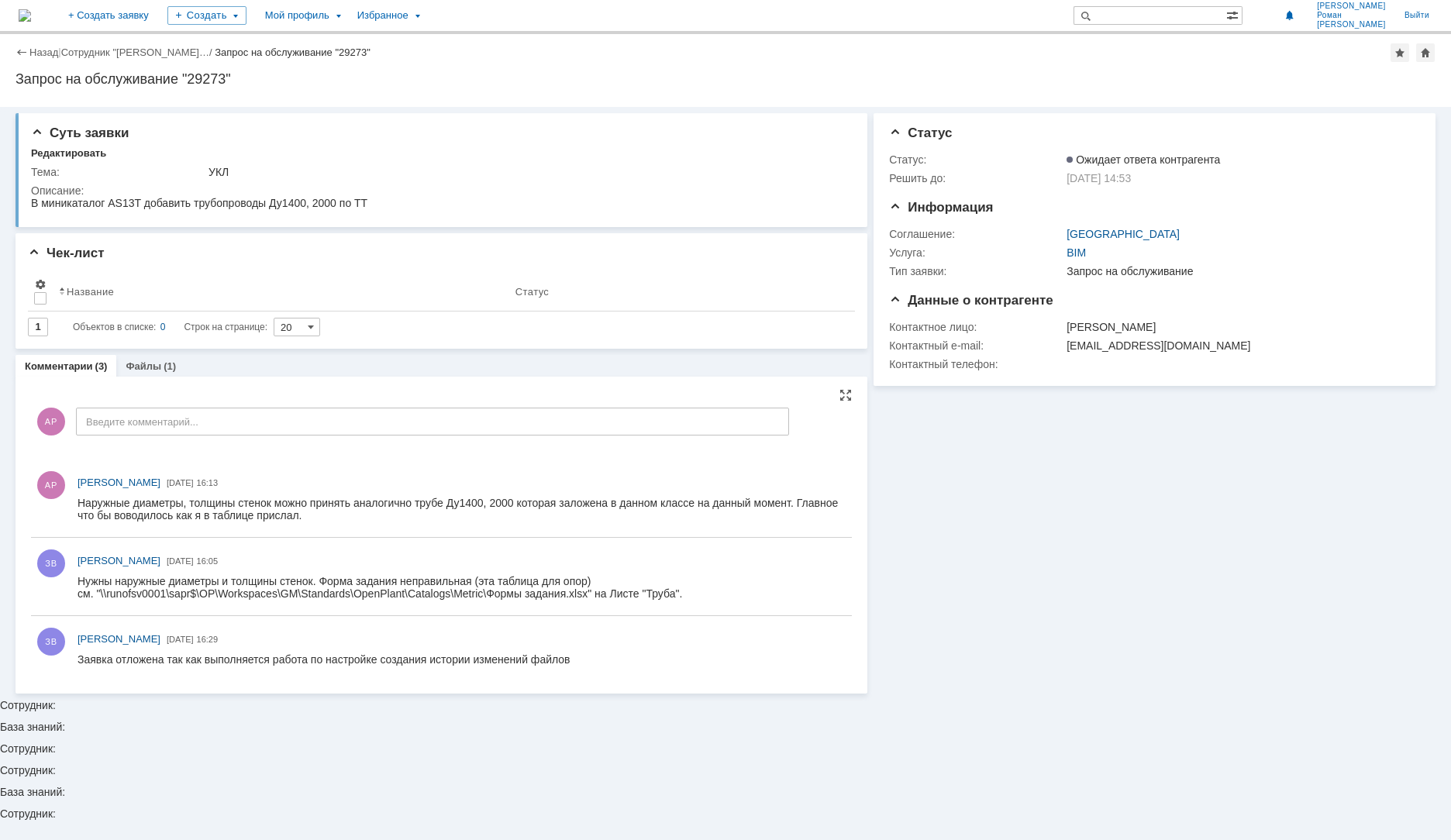
click at [193, 483] on span "02.09.2025" at bounding box center [180, 483] width 27 height 10
click at [167, 507] on div "Наружные диаметры, толщины стенок можно принять аналогично трубе Ду1400, 2000 к…" at bounding box center [461, 509] width 768 height 25
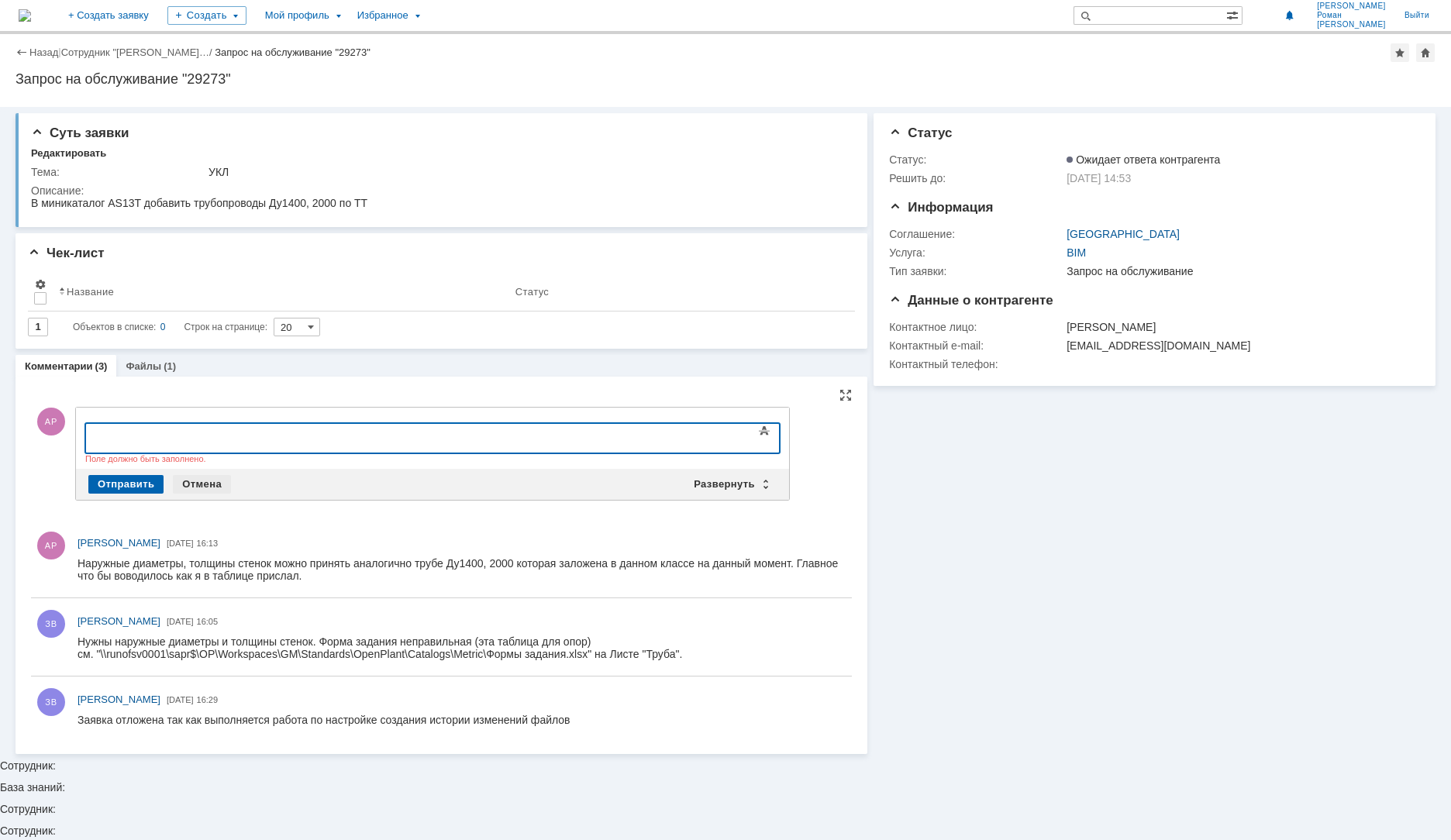
click at [193, 482] on div "Отмена" at bounding box center [202, 483] width 58 height 18
click at [322, 430] on div "Для информации Днар. 1420, 2020 для Ду1400 и 2000 соответственно. От" at bounding box center [212, 443] width 220 height 25
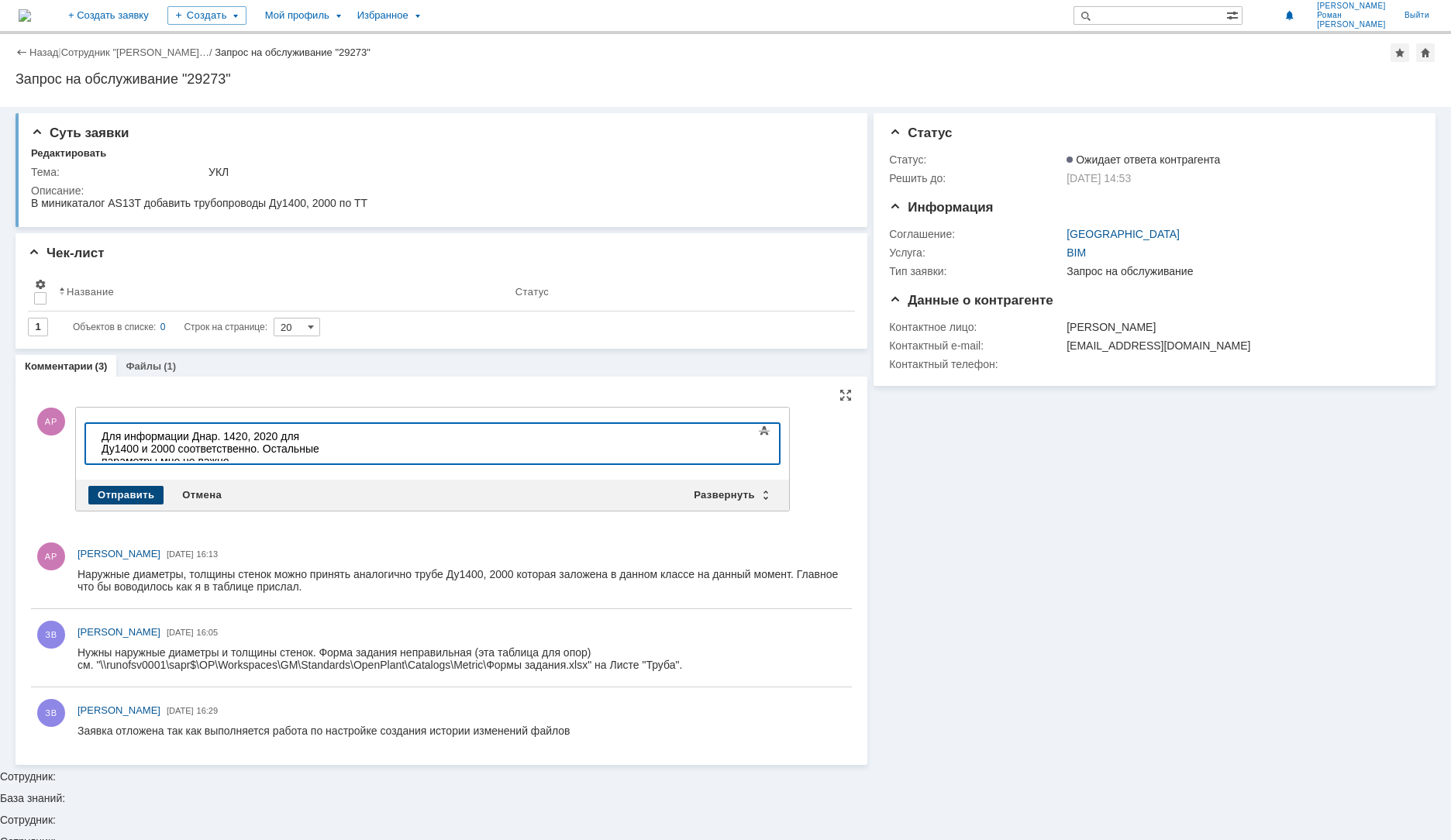
click at [126, 491] on div "Отправить" at bounding box center [126, 495] width 75 height 18
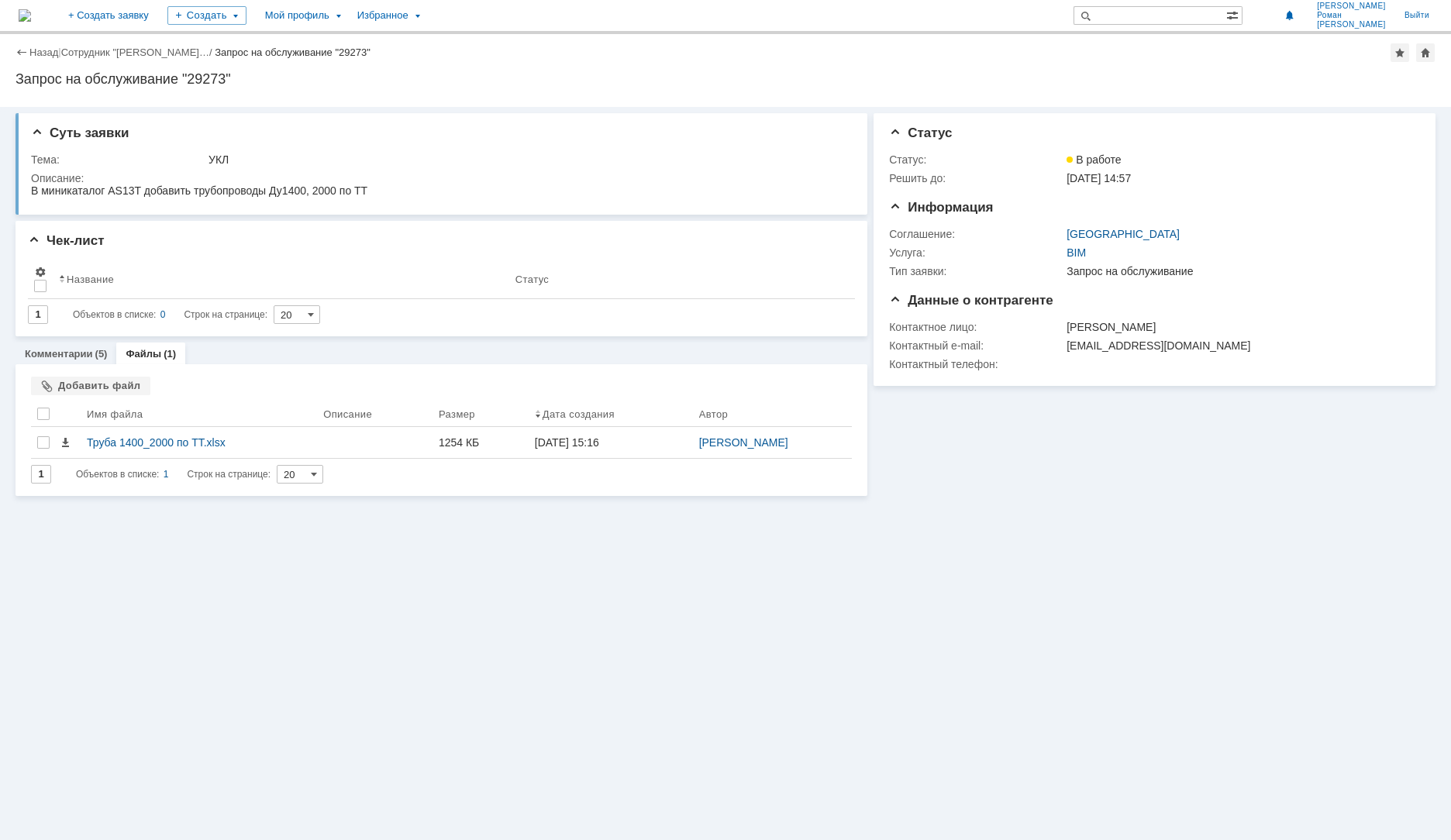
click at [24, 1] on div "На домашнюю" at bounding box center [24, 15] width 13 height 31
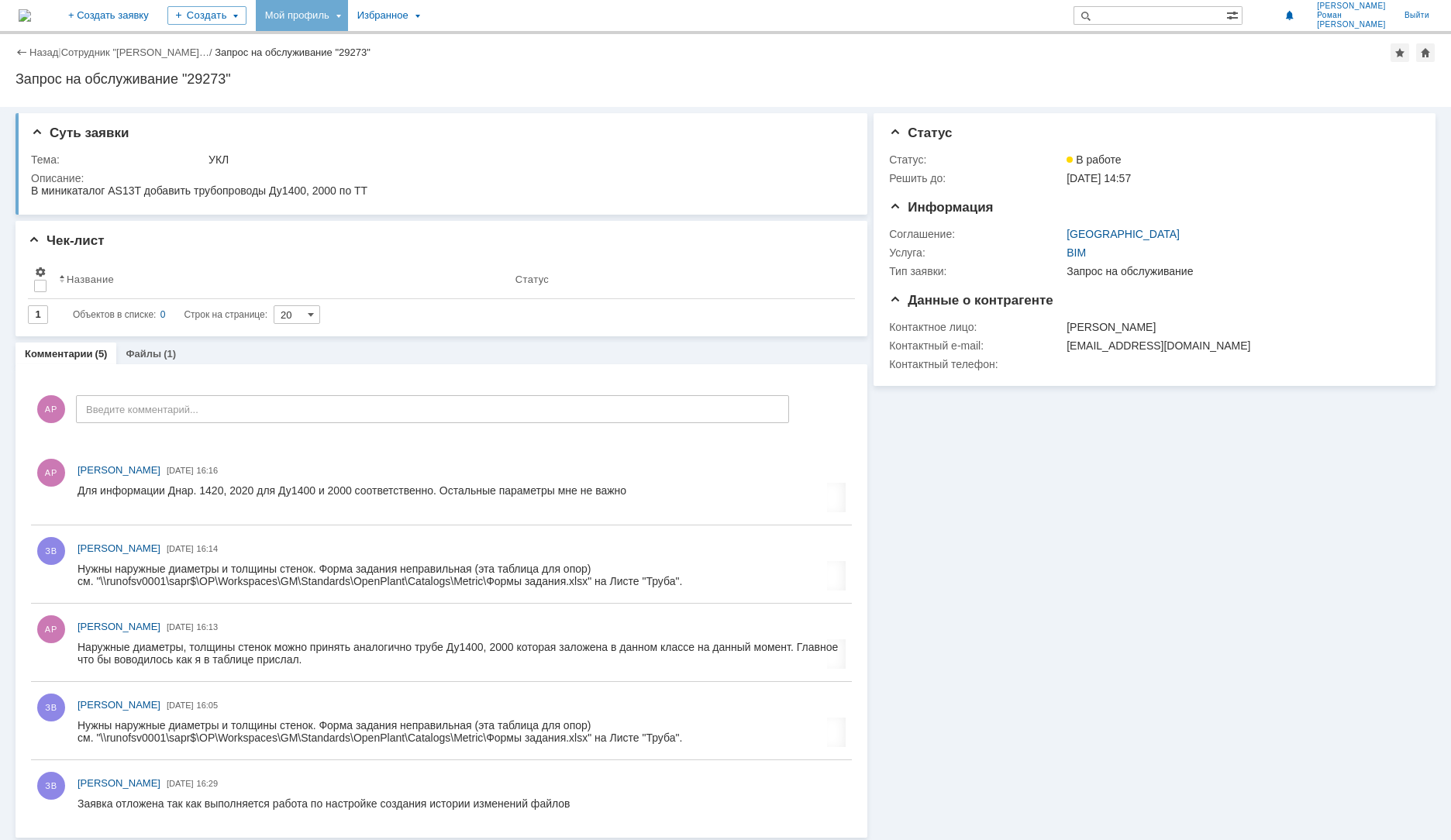
click at [348, 16] on div "Мой профиль" at bounding box center [302, 15] width 92 height 31
click at [469, 65] on link "Мои заявки" at bounding box center [442, 71] width 118 height 18
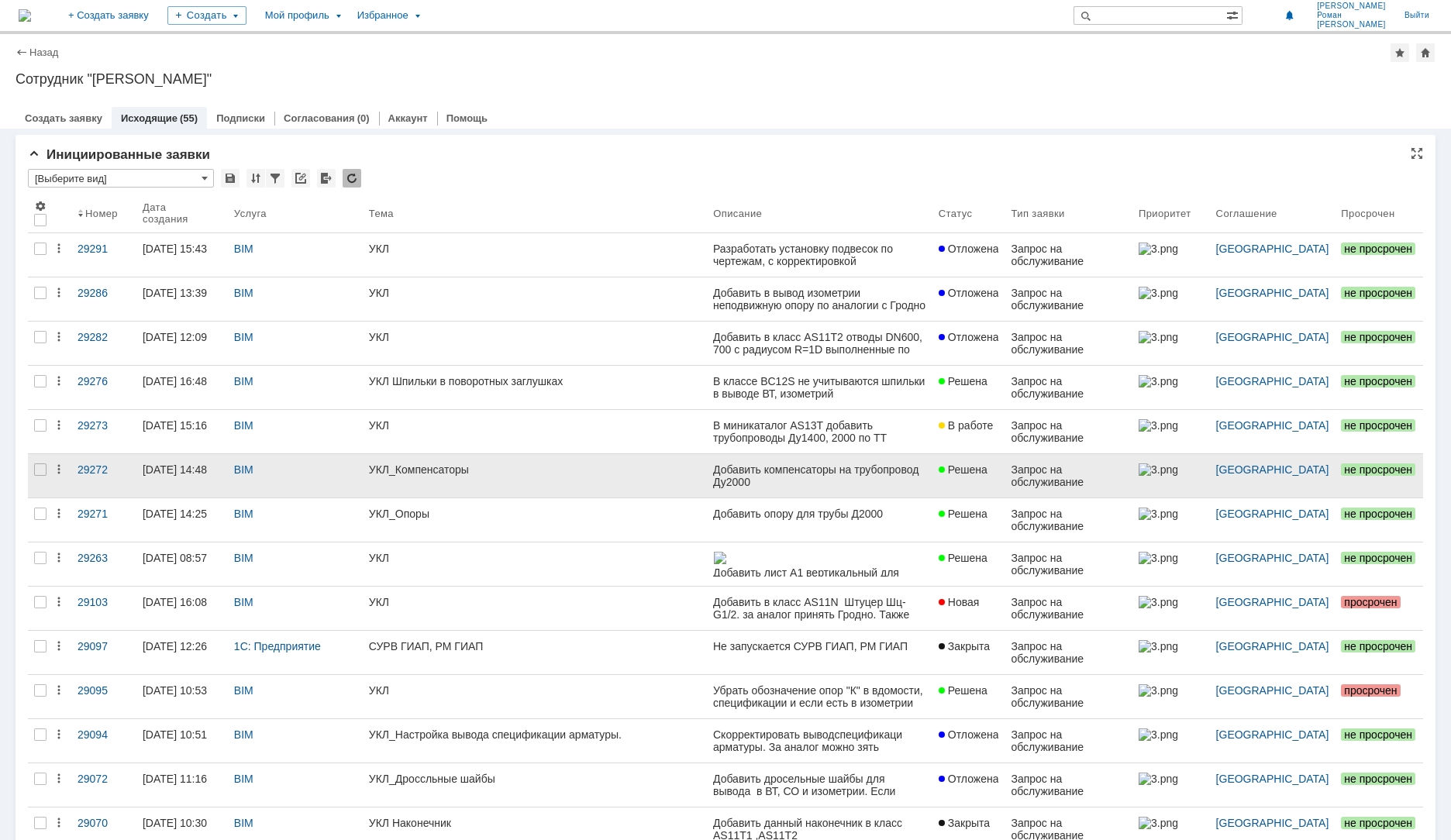
click at [565, 469] on div "УКЛ_Компенсаторы" at bounding box center [535, 469] width 332 height 13
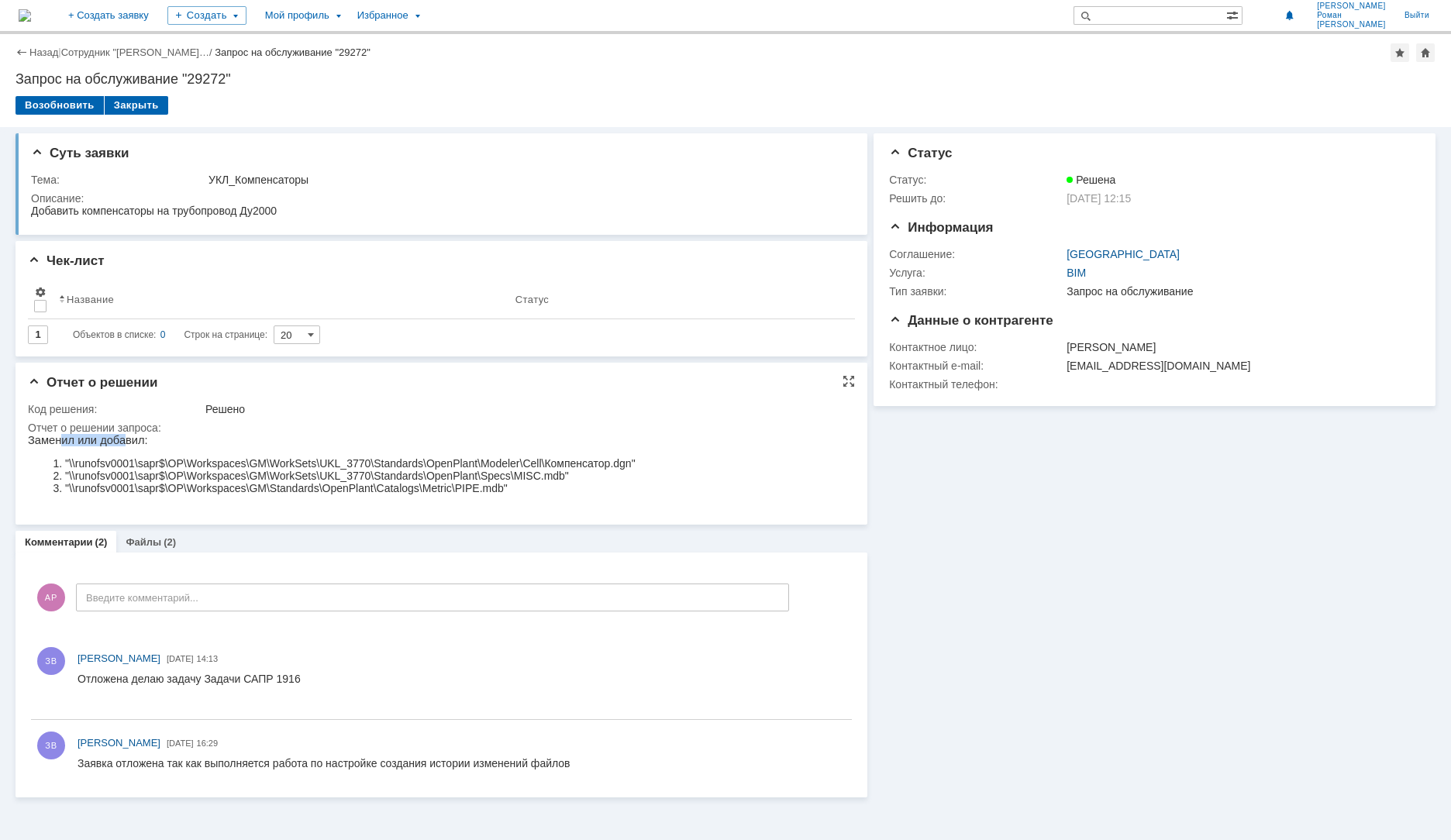
drag, startPoint x: 60, startPoint y: 443, endPoint x: 116, endPoint y: 441, distance: 56.0
click at [116, 441] on p "Заменил или добавил:" at bounding box center [332, 440] width 608 height 13
click at [531, 506] on body "Заменил или добавил: "\\runofsv0001\sapr$\OP\Workspaces\GM\WorkSets\UKL_3770\St…" at bounding box center [332, 470] width 608 height 72
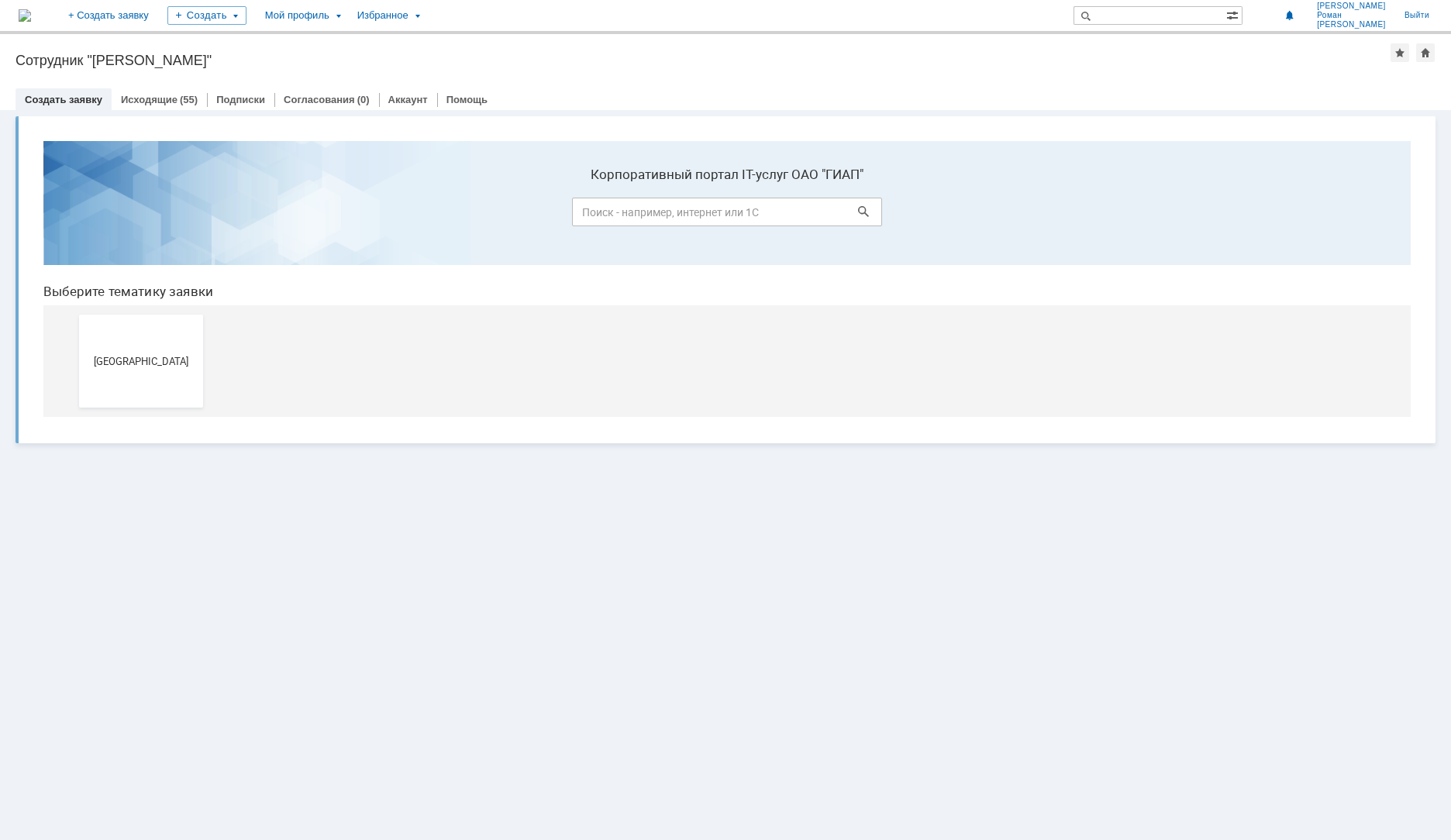
click at [144, 339] on button "[GEOGRAPHIC_DATA]" at bounding box center [141, 362] width 124 height 93
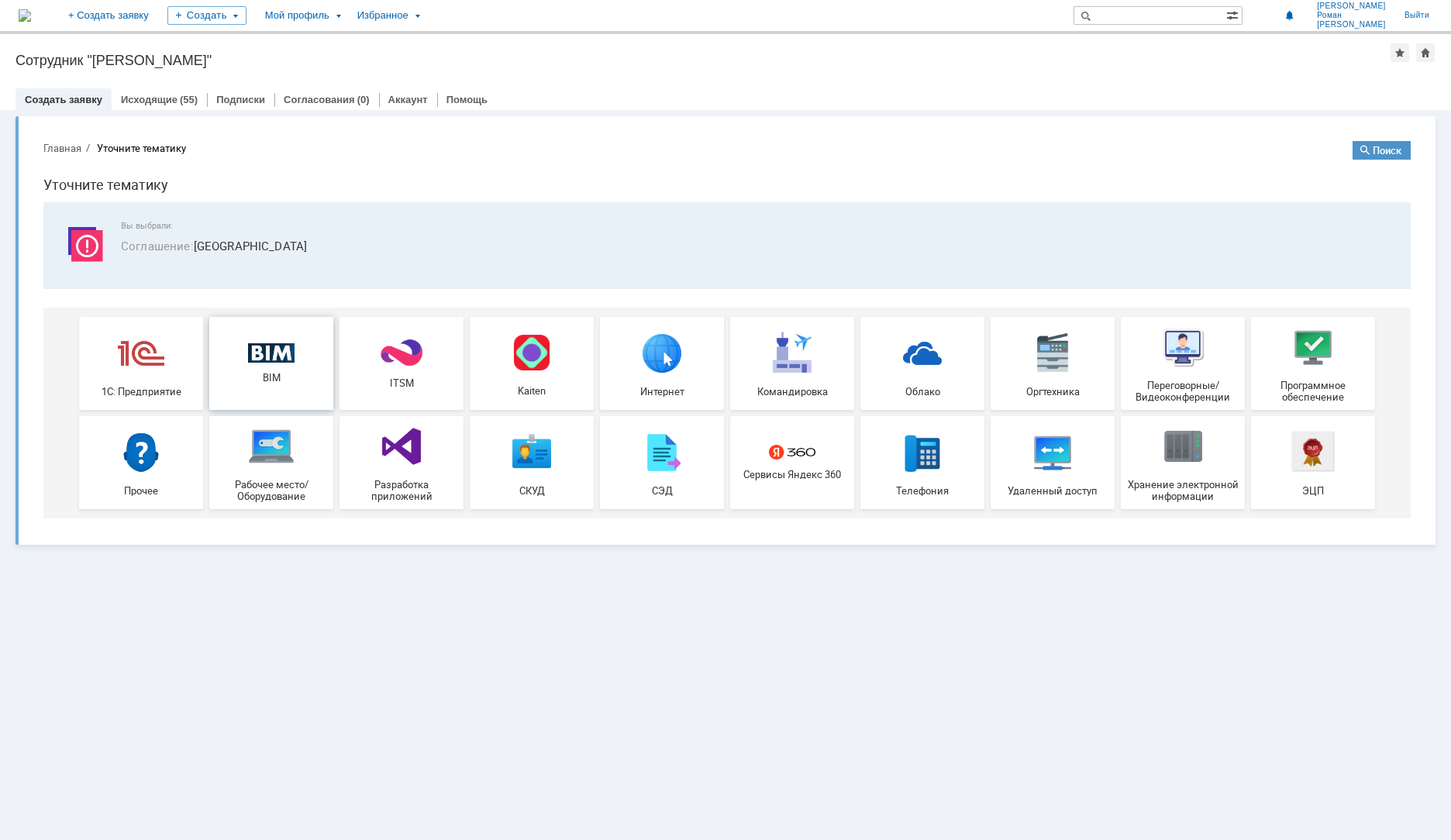
click at [283, 387] on link "BIM" at bounding box center [271, 363] width 124 height 93
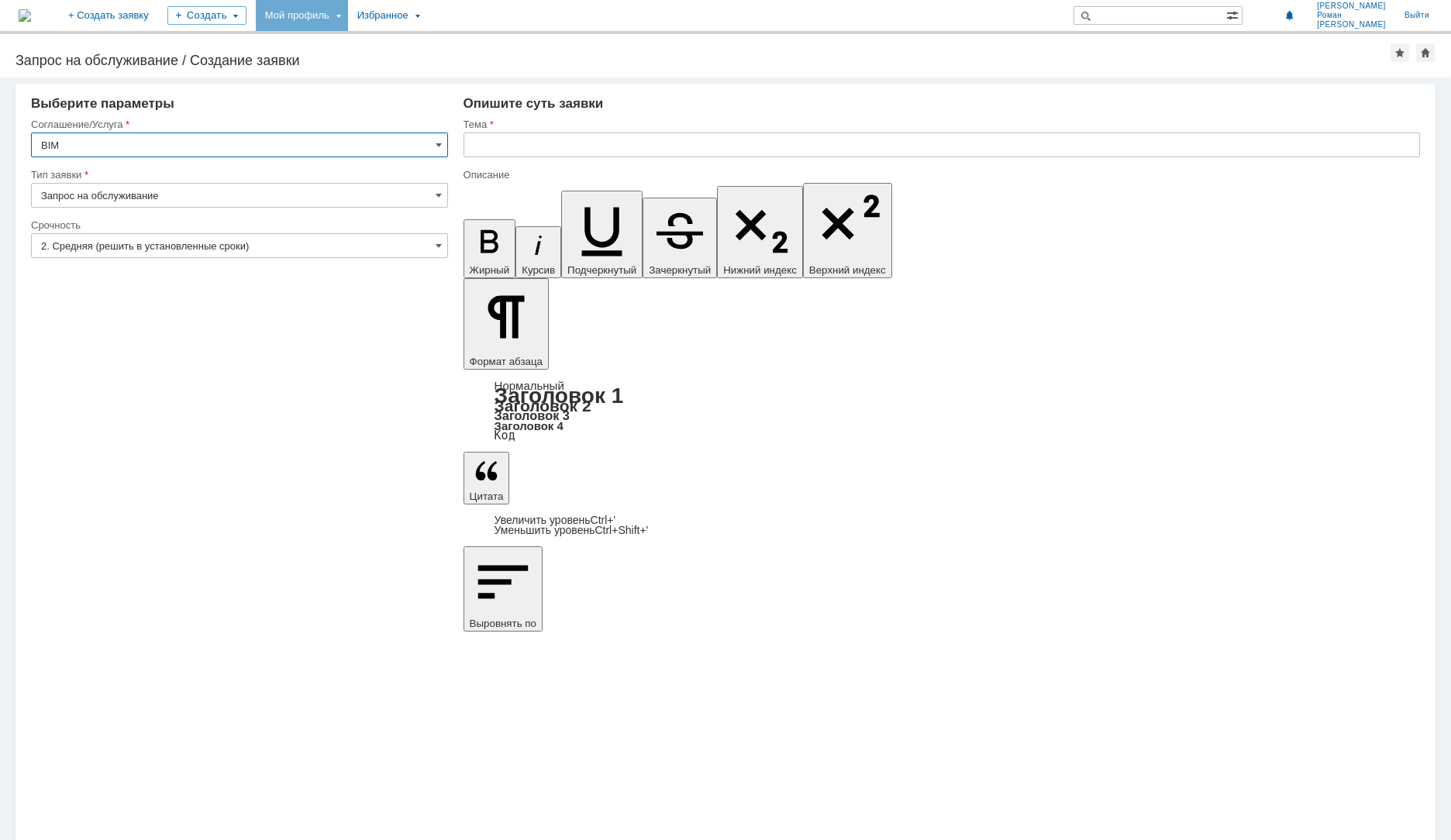
click at [348, 11] on div "Мой профиль" at bounding box center [302, 15] width 92 height 31
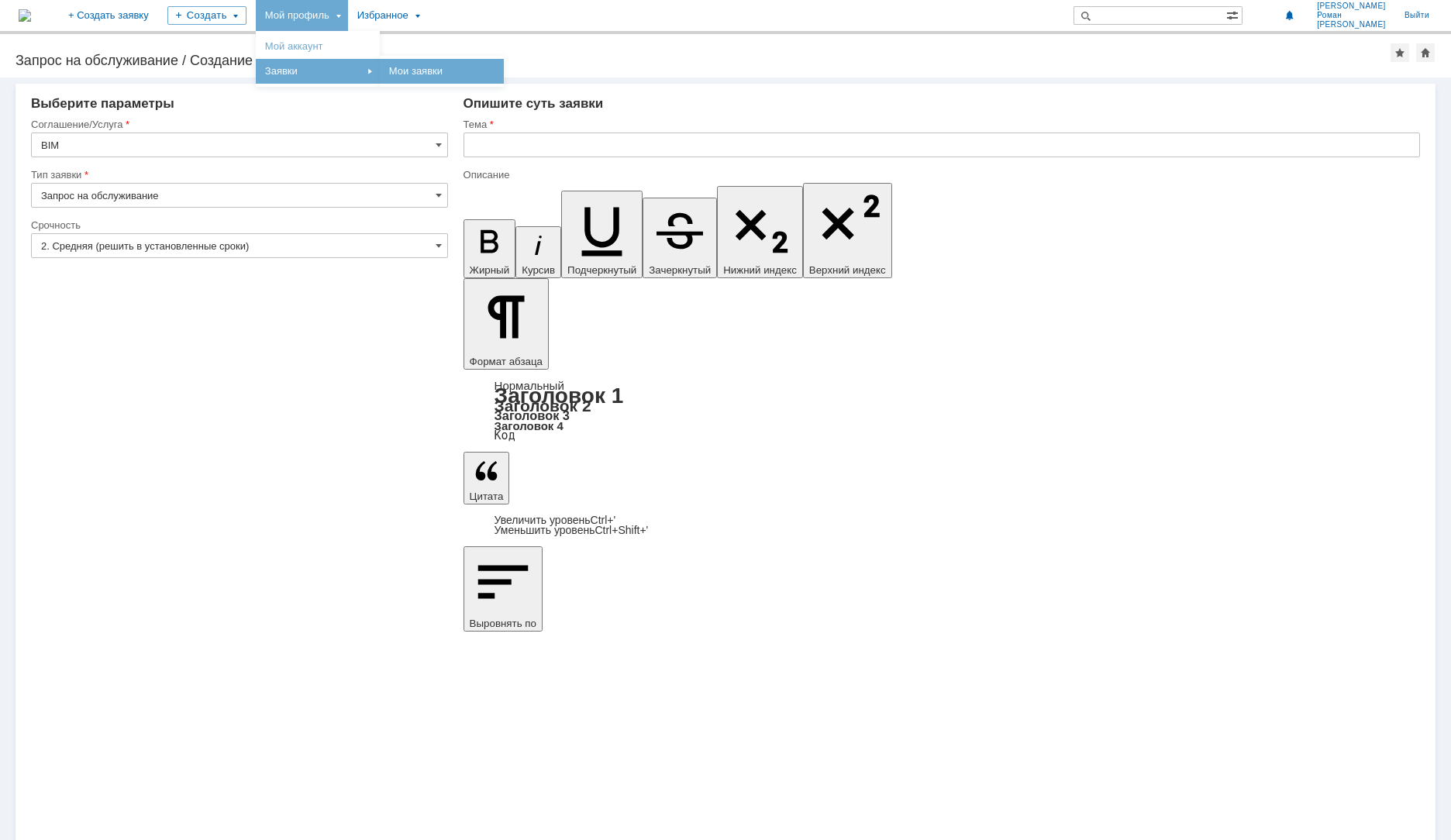
click at [484, 72] on link "Мои заявки" at bounding box center [442, 71] width 118 height 18
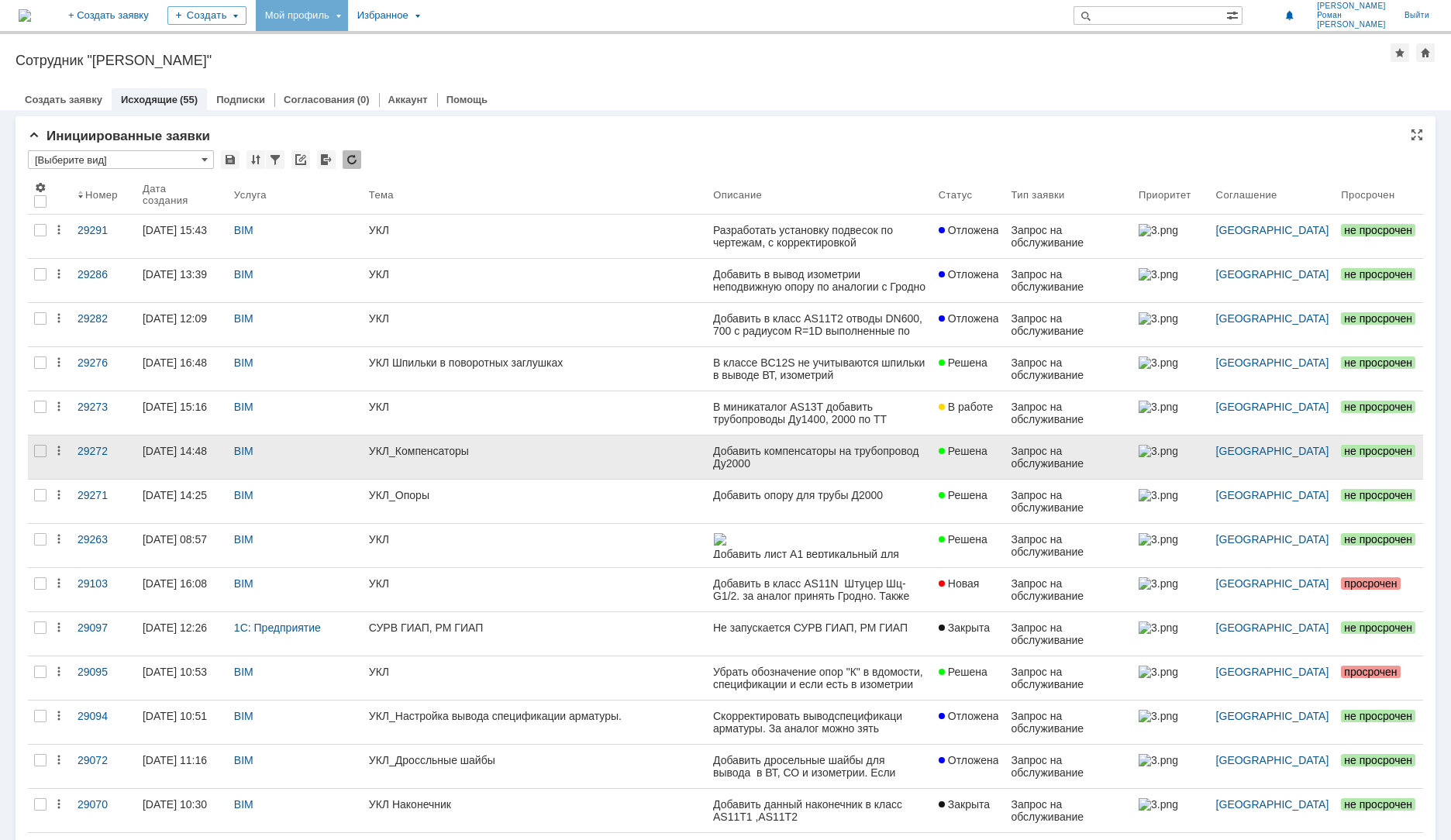
click at [434, 451] on div "УКЛ_Компенсаторы" at bounding box center [535, 450] width 332 height 13
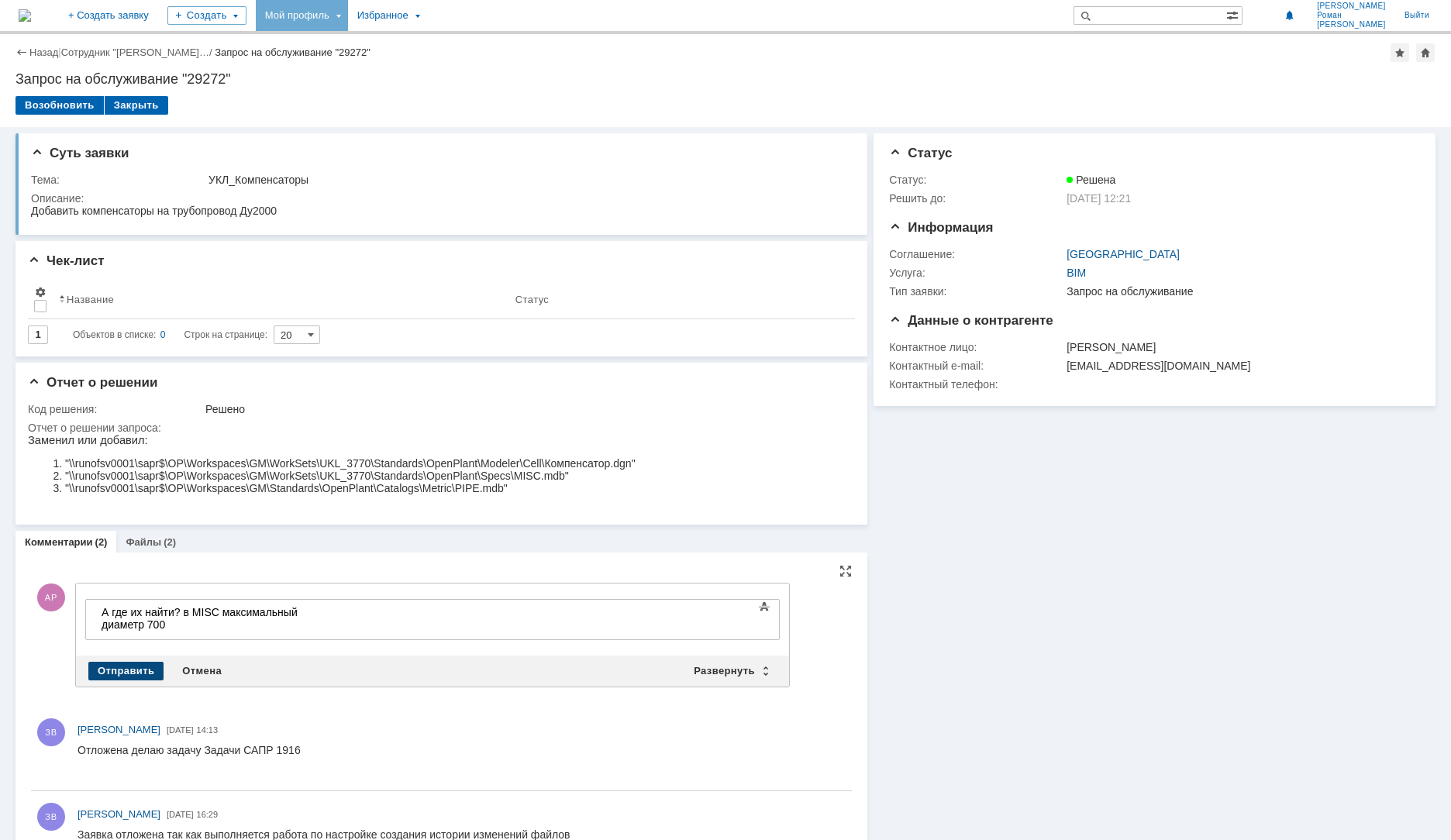
click at [116, 673] on div "Отправить" at bounding box center [126, 671] width 75 height 18
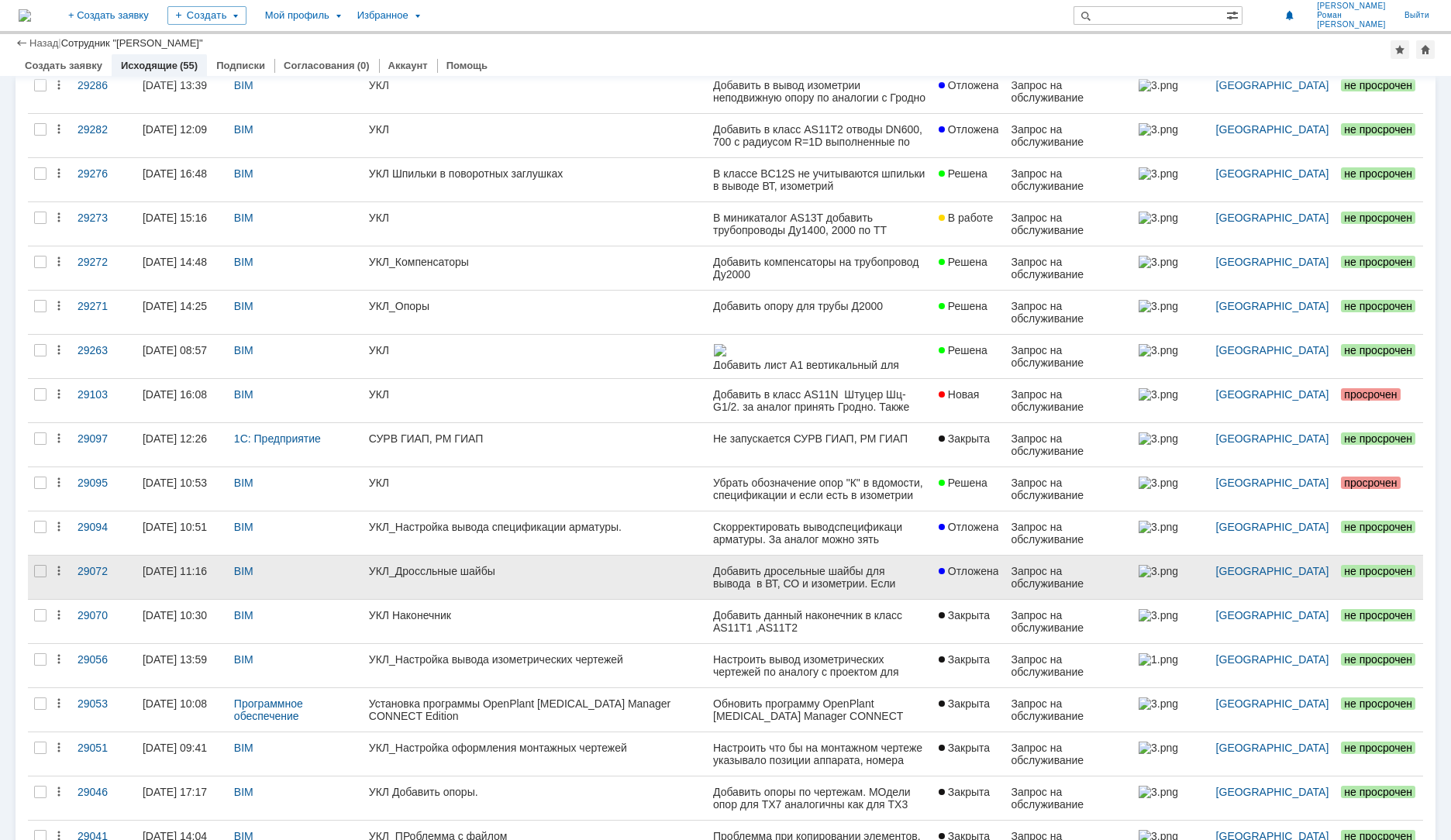
click at [862, 593] on link at bounding box center [819, 577] width 225 height 43
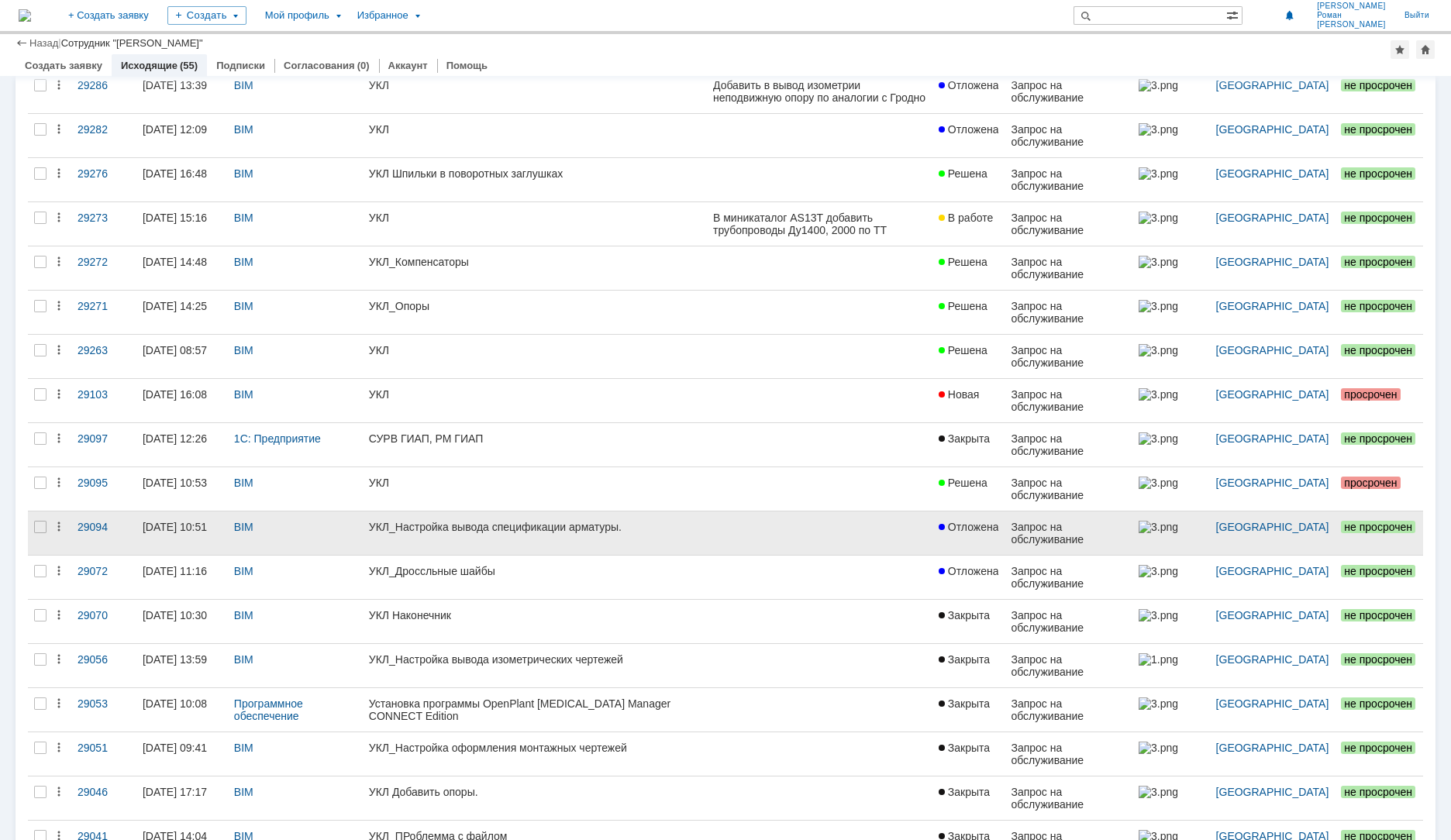
click at [987, 521] on span "Отложена" at bounding box center [969, 527] width 61 height 13
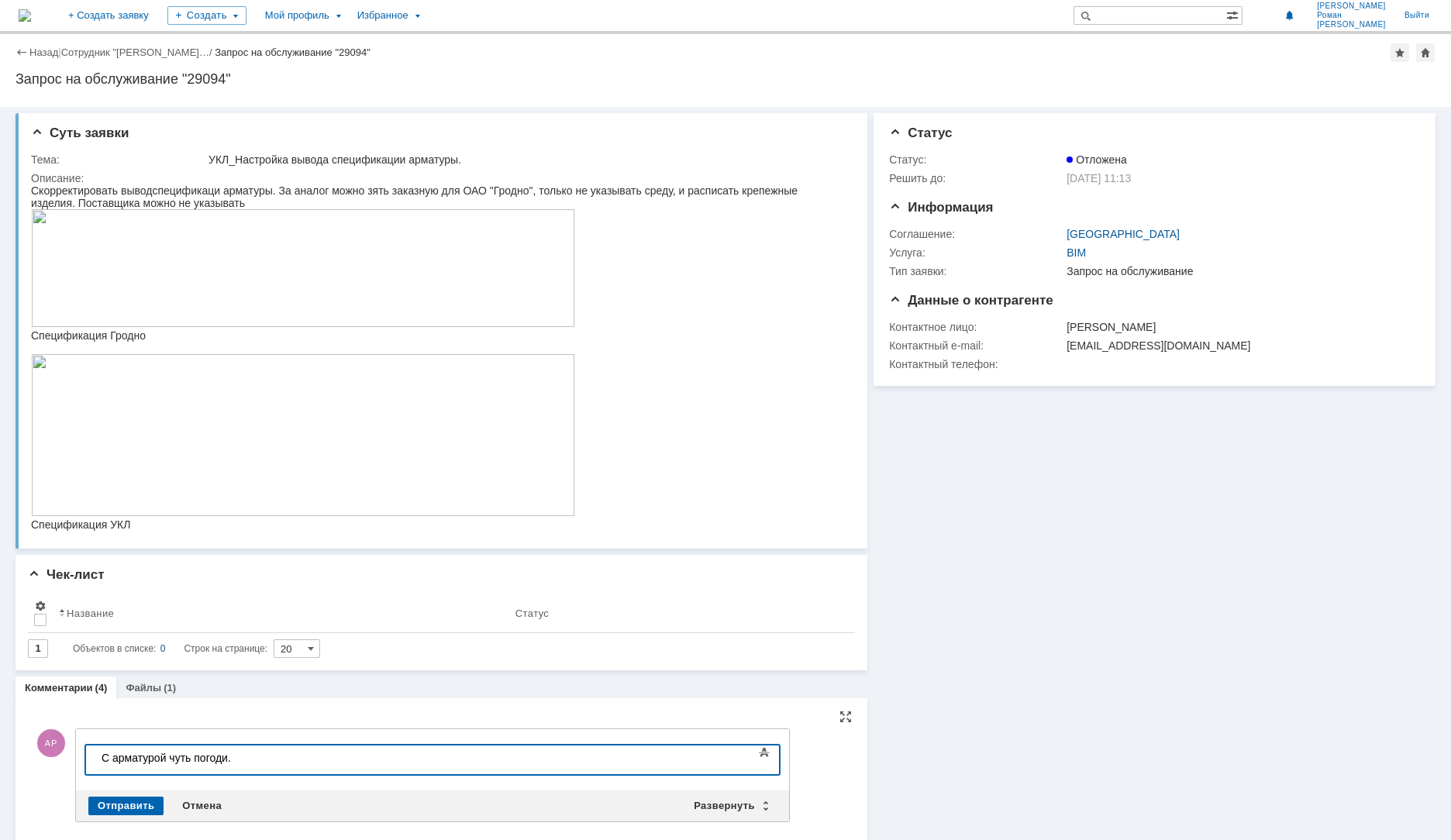
click at [114, 757] on div "С арматурой чуть погоди." at bounding box center [212, 758] width 220 height 13
click at [153, 803] on div "Отправить" at bounding box center [126, 805] width 75 height 18
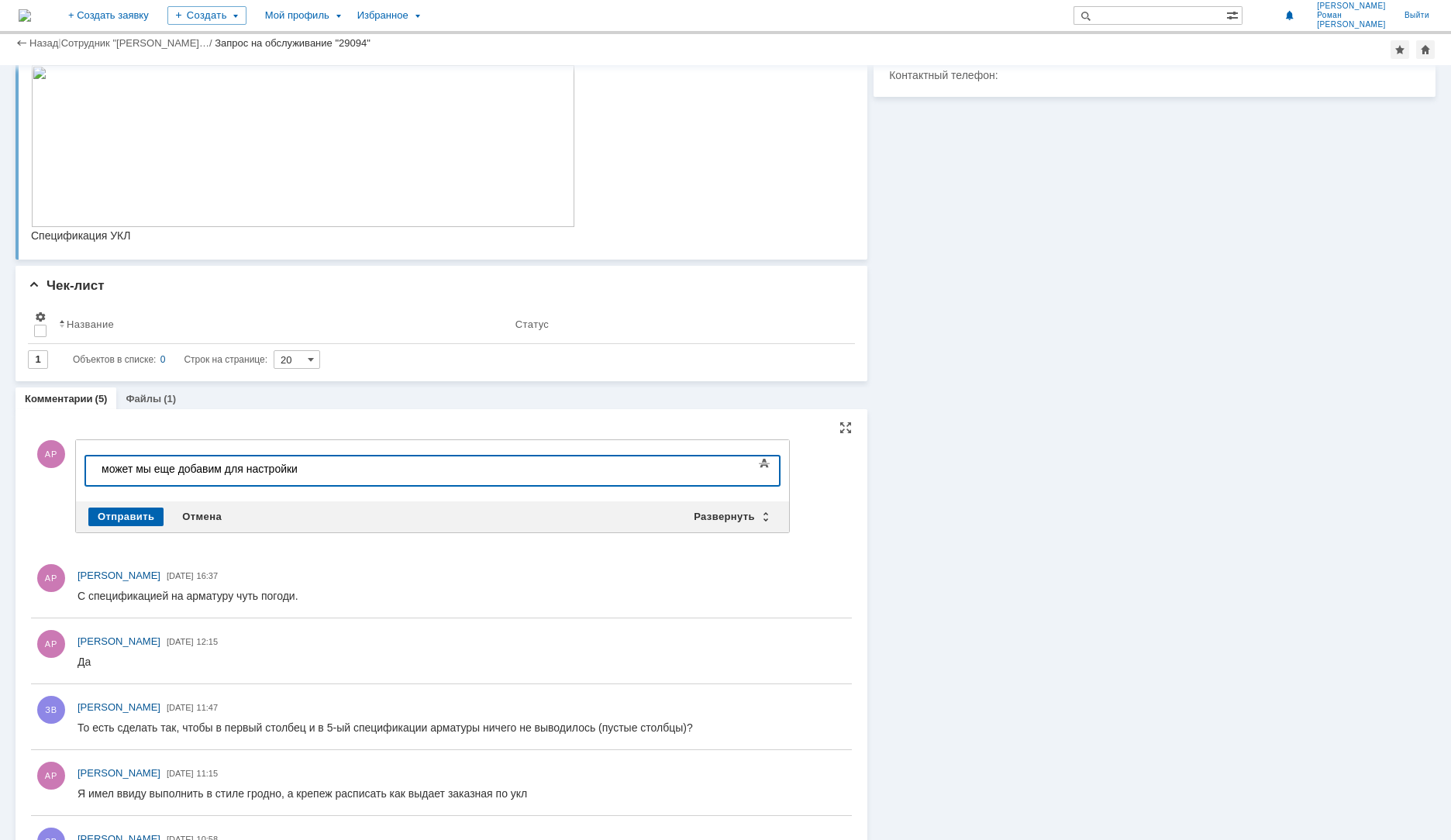
click at [222, 471] on div "может мы еще добавим для настройки" at bounding box center [212, 469] width 220 height 13
click at [123, 522] on div "Отправить" at bounding box center [126, 516] width 75 height 18
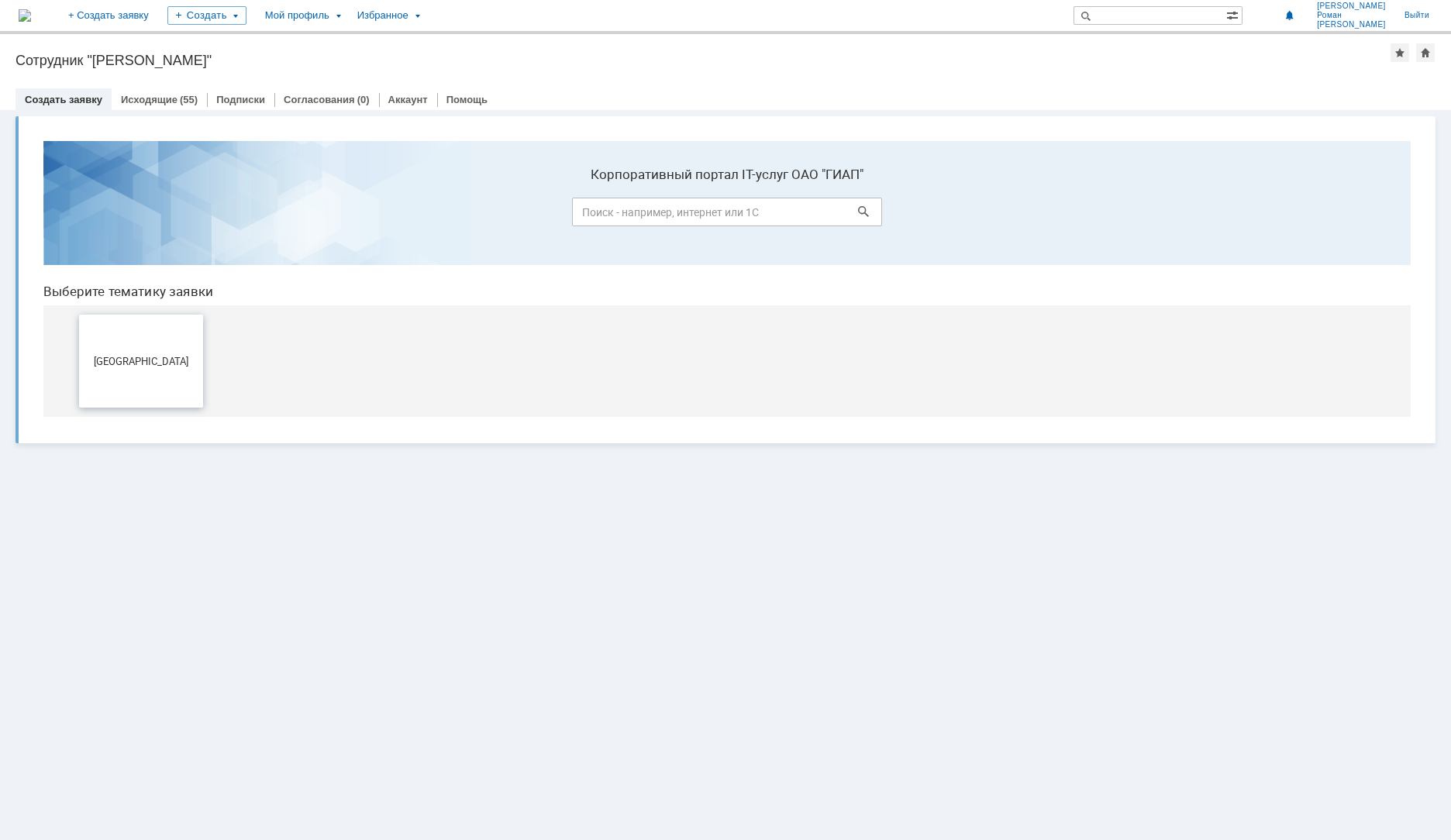
click at [126, 374] on button "[GEOGRAPHIC_DATA]" at bounding box center [141, 362] width 124 height 93
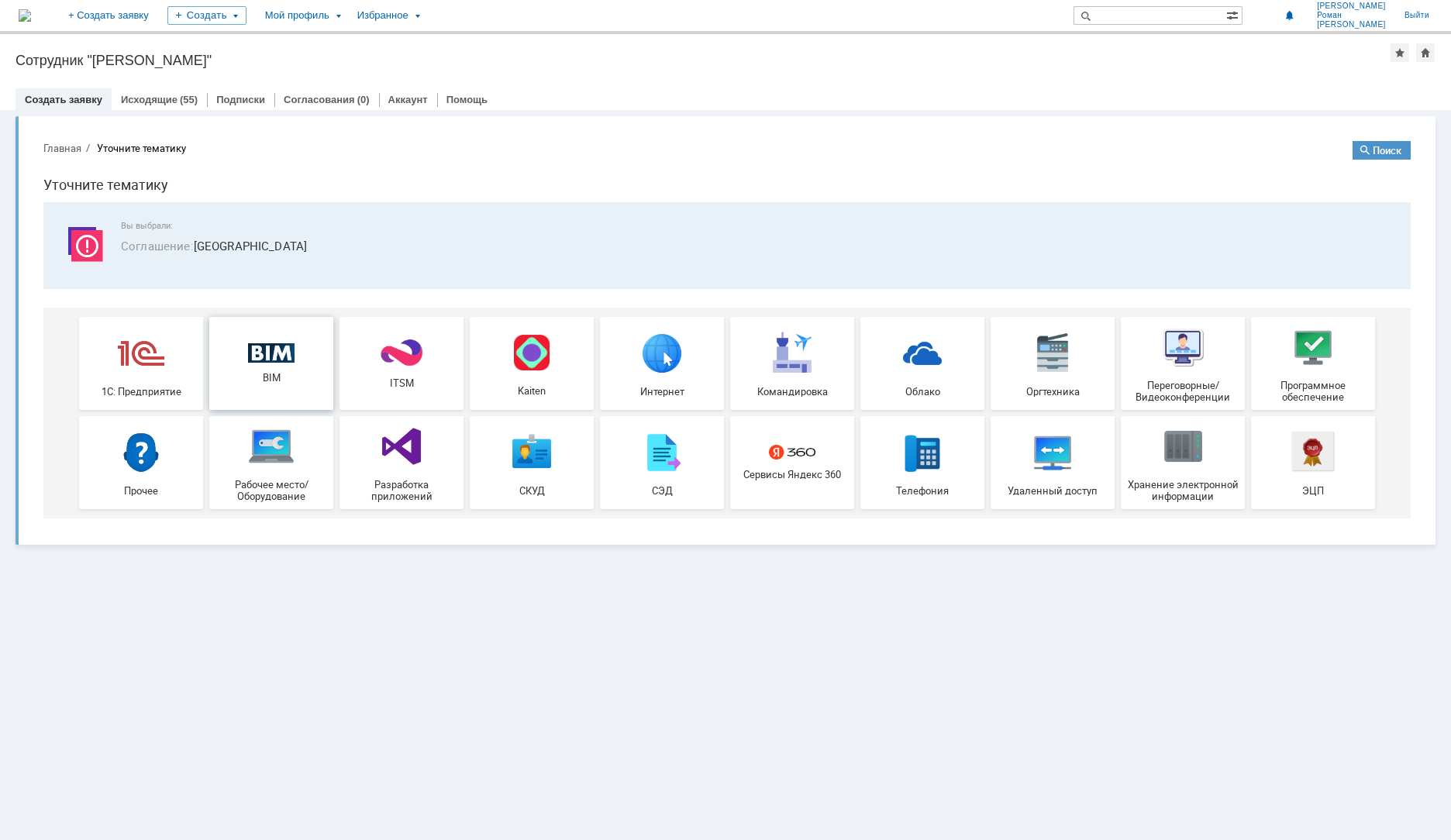
click at [245, 373] on span "BIM" at bounding box center [271, 378] width 115 height 12
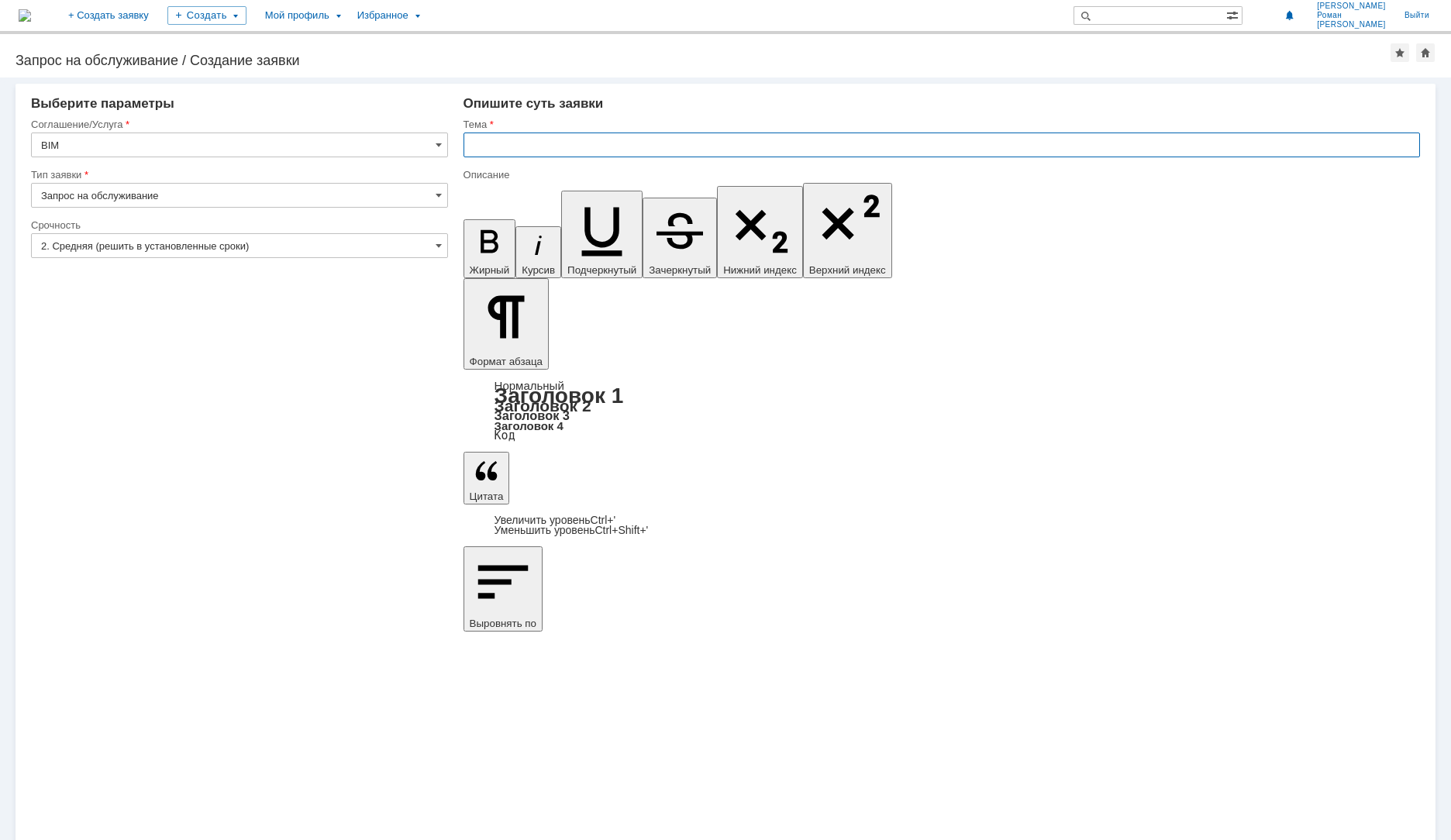
click at [467, 141] on input "text" at bounding box center [941, 145] width 956 height 25
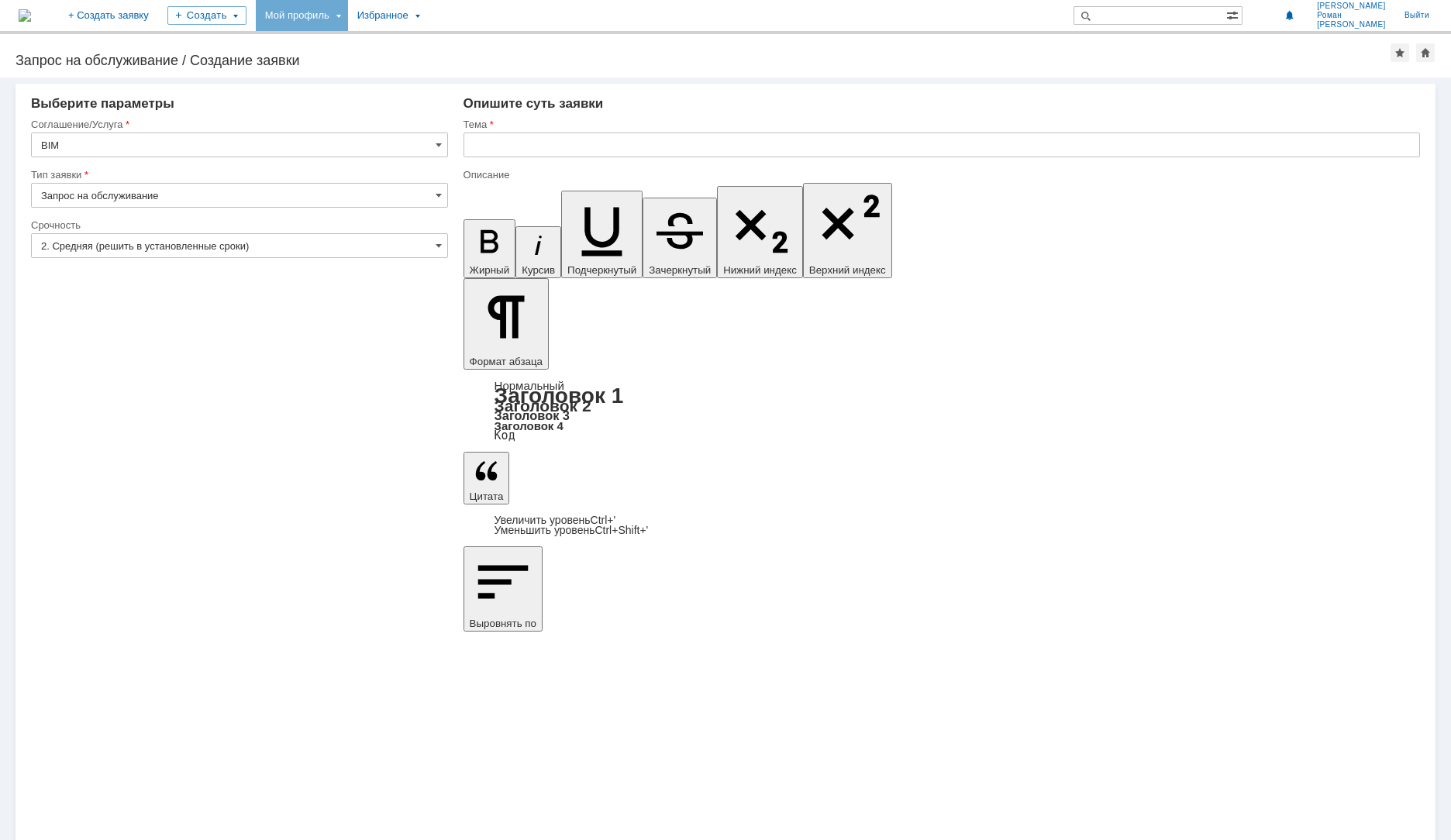
click at [348, 12] on div "Мой профиль" at bounding box center [302, 15] width 92 height 31
click at [464, 72] on link "Мои заявки" at bounding box center [442, 71] width 118 height 18
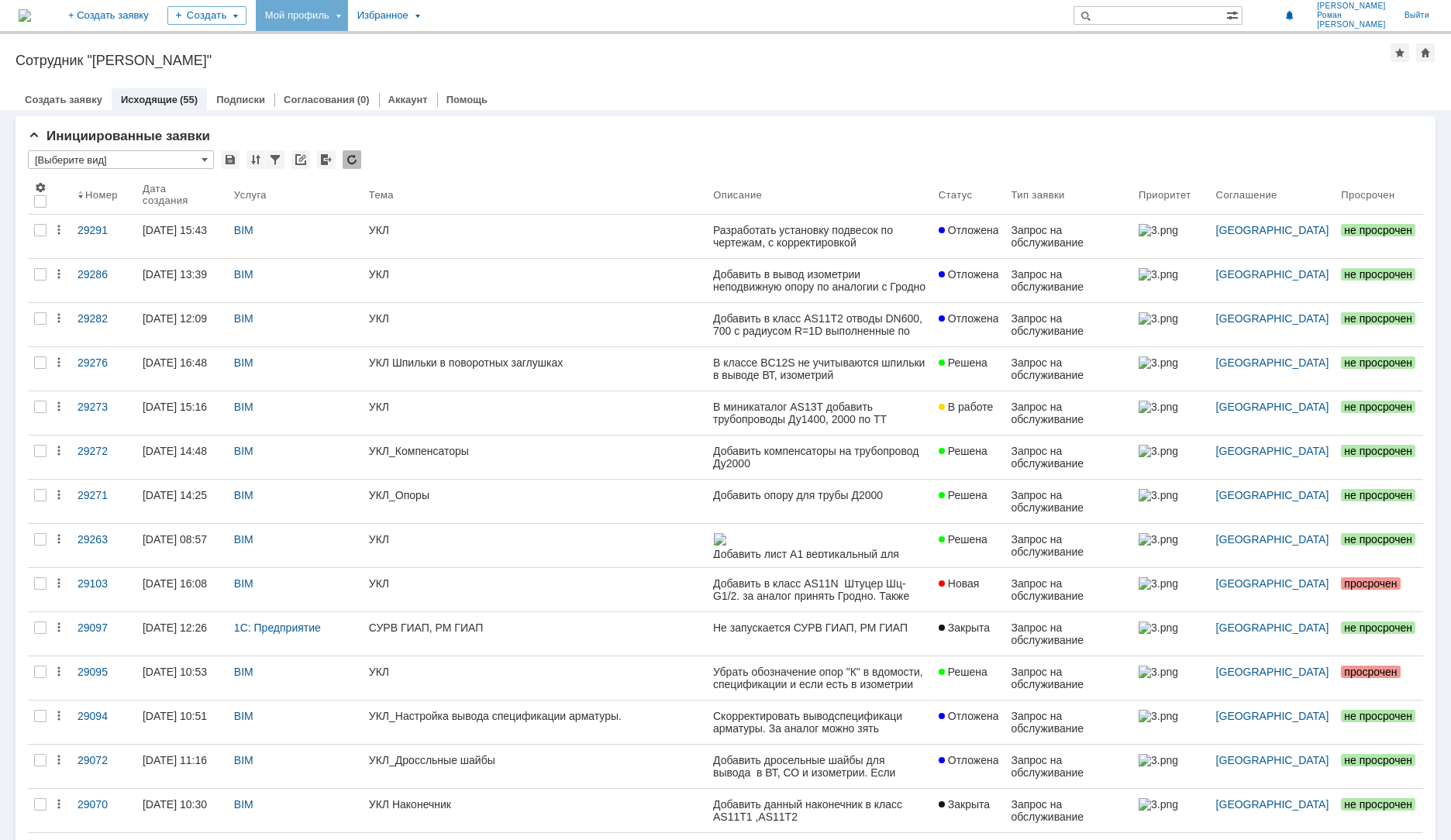
click at [905, 472] on link at bounding box center [819, 457] width 225 height 43
